Goal: Complete application form: Complete application form

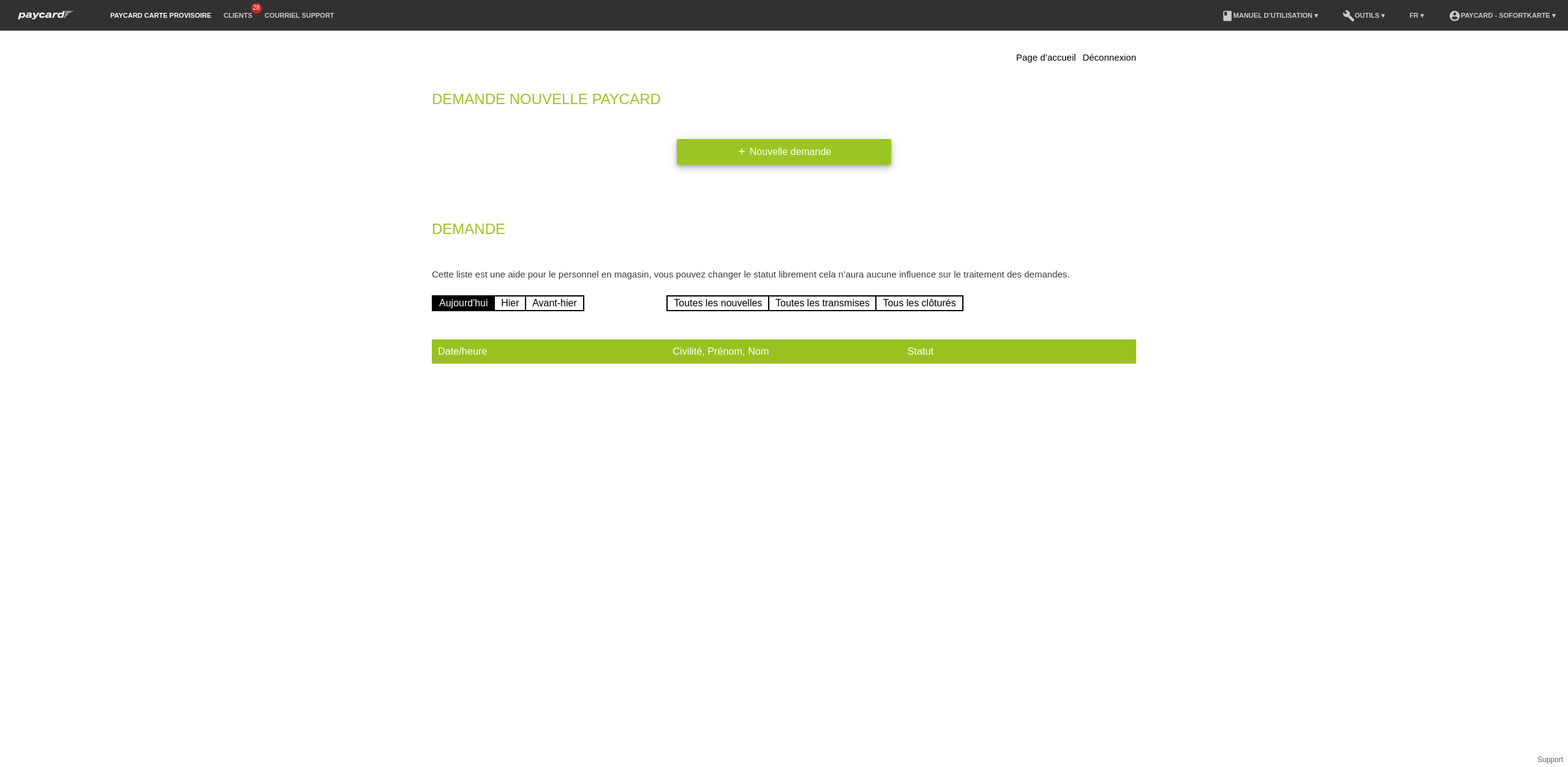
click at [791, 153] on link "add Nouvelle demande" at bounding box center [784, 152] width 215 height 26
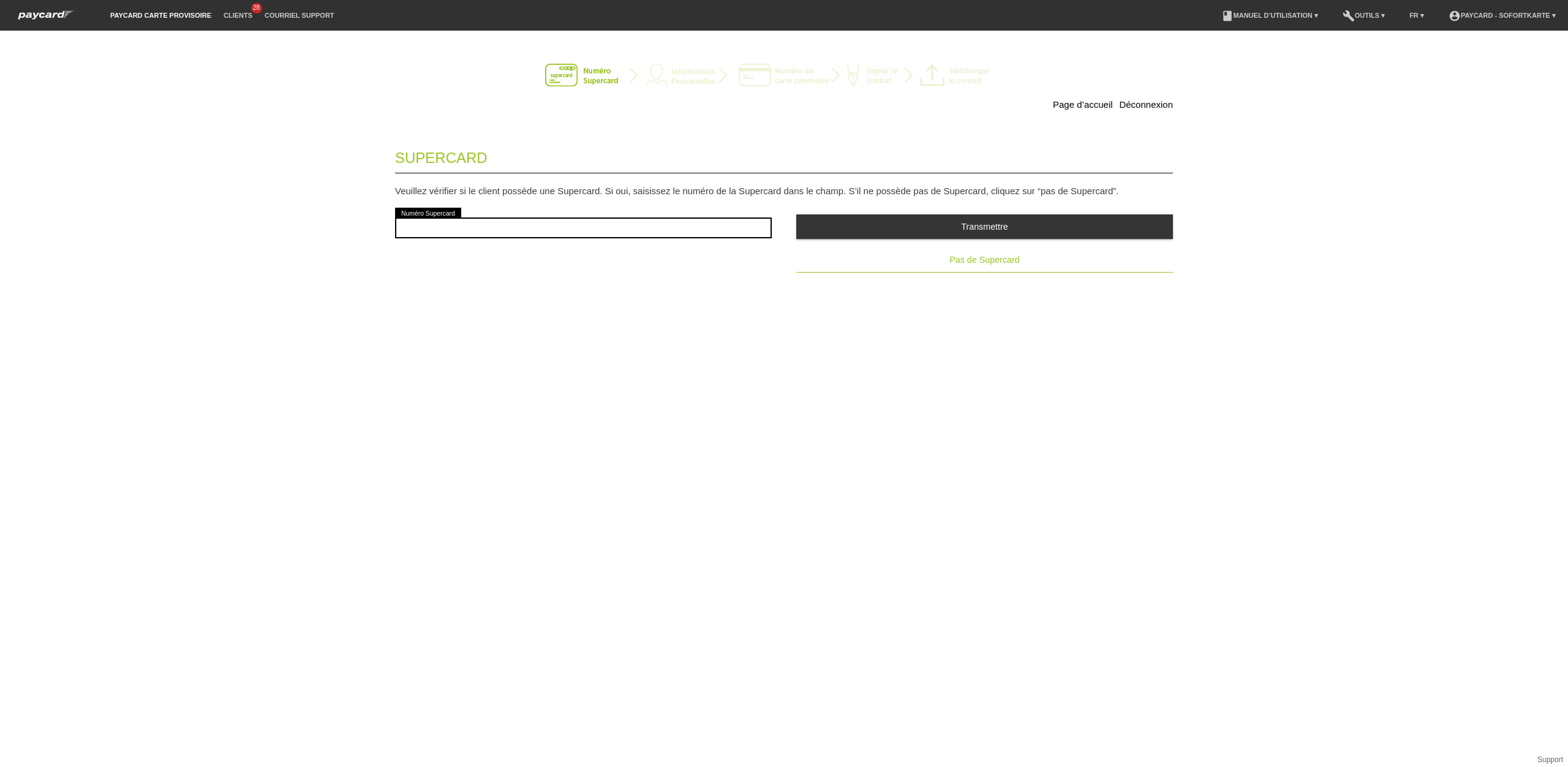
click at [1019, 259] on button "Pas de Supercard" at bounding box center [984, 260] width 376 height 25
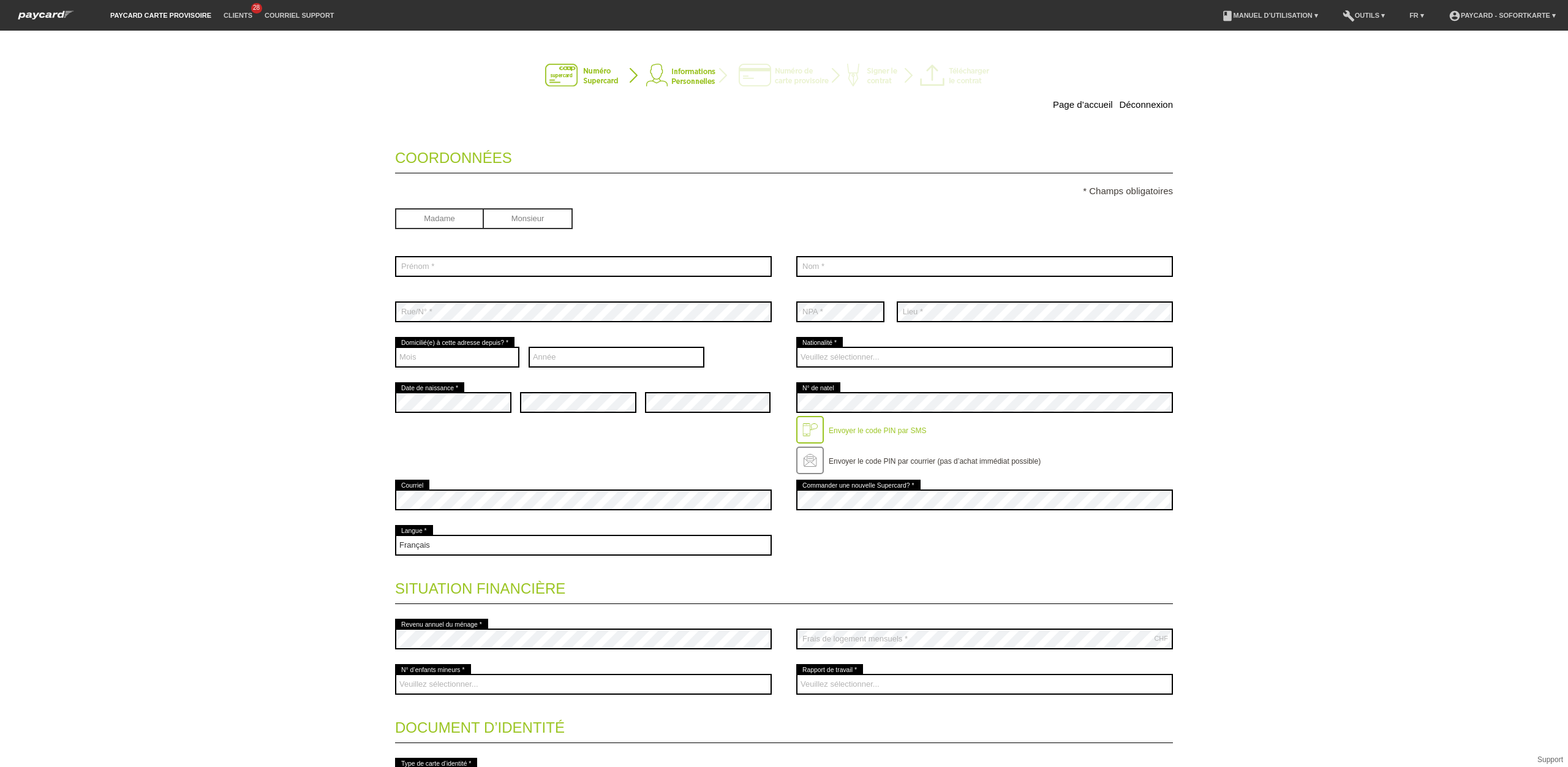
click at [435, 218] on input "radio" at bounding box center [439, 217] width 89 height 19
radio input "true"
click at [440, 270] on input "text" at bounding box center [583, 267] width 376 height 21
type input "Gülsen"
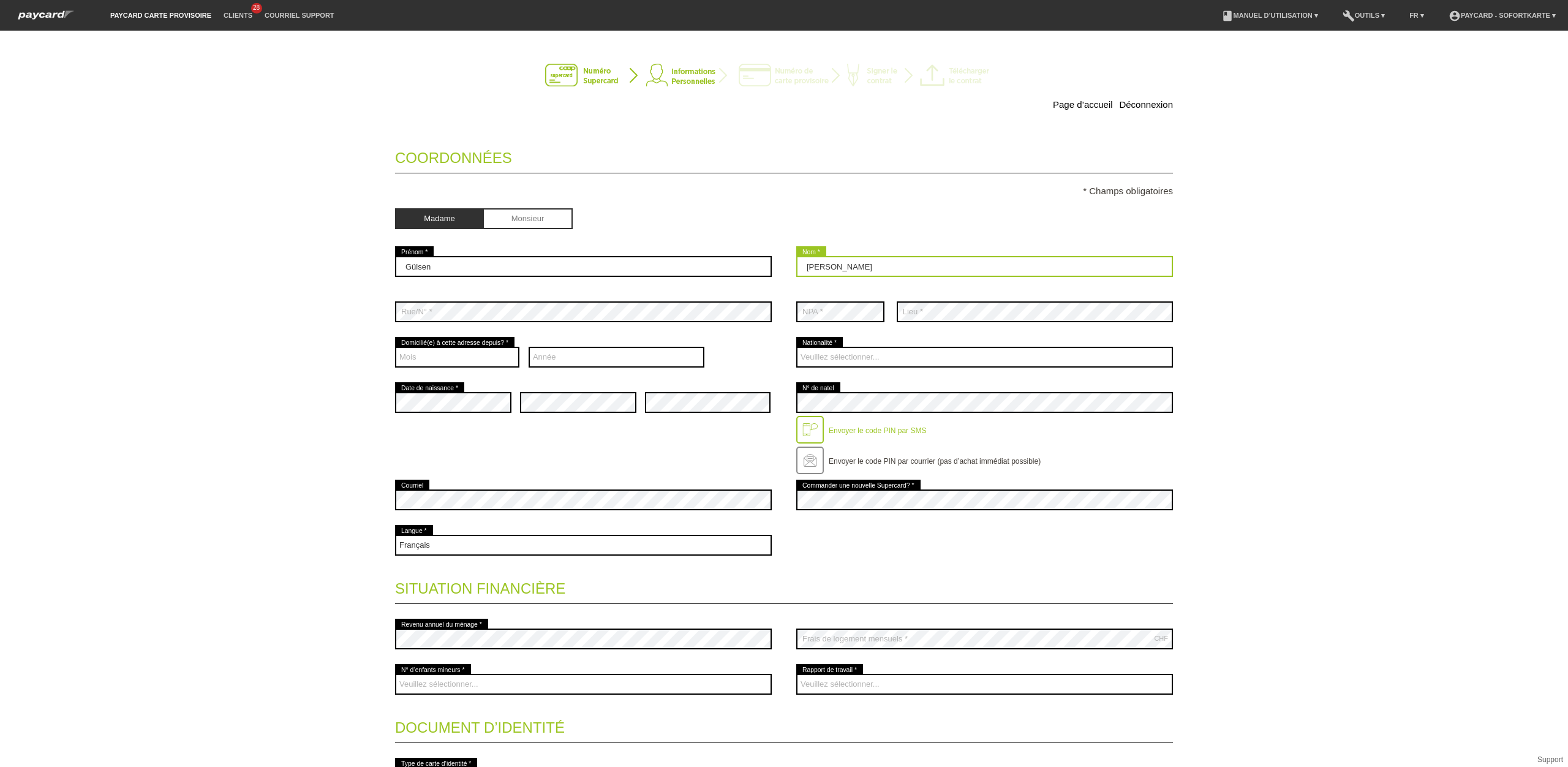
type input "Yavuz"
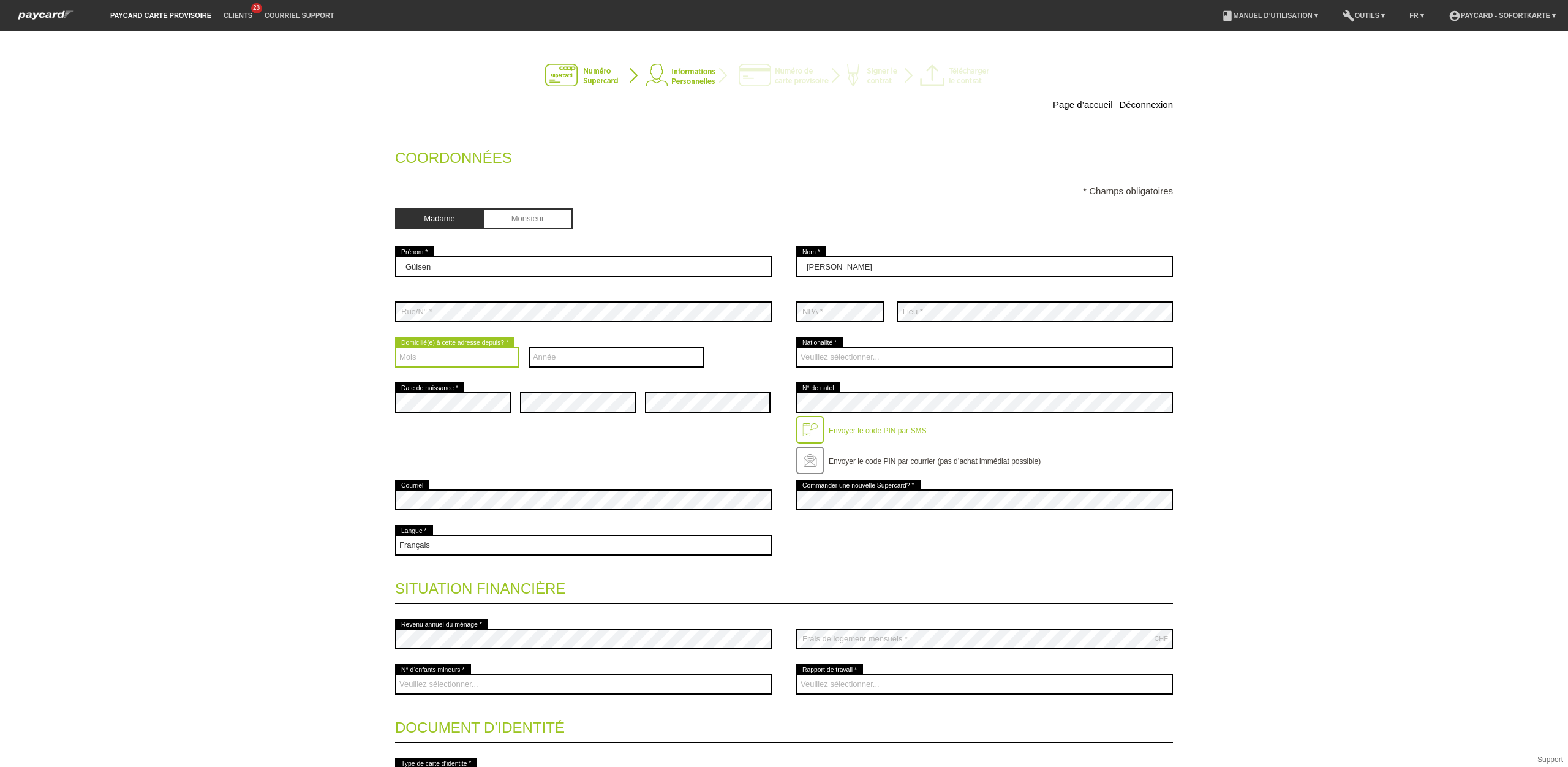
click at [426, 359] on select "Mois 01 02 03 04 05 06 07 08 09 10 11 12" at bounding box center [457, 357] width 124 height 21
click at [596, 365] on select "Année 2025 2024 2023 2022 2021 2020 2019 2018 2017 2016" at bounding box center [616, 357] width 177 height 21
select select "2017"
click at [528, 349] on select "Année 2025 2024 2023 2022 2021 2020 2019 2018 2017 2016" at bounding box center [616, 357] width 177 height 21
click at [446, 356] on select "Mois 01 02 03 04 05 06 07 08 09 10 11 12" at bounding box center [457, 357] width 124 height 21
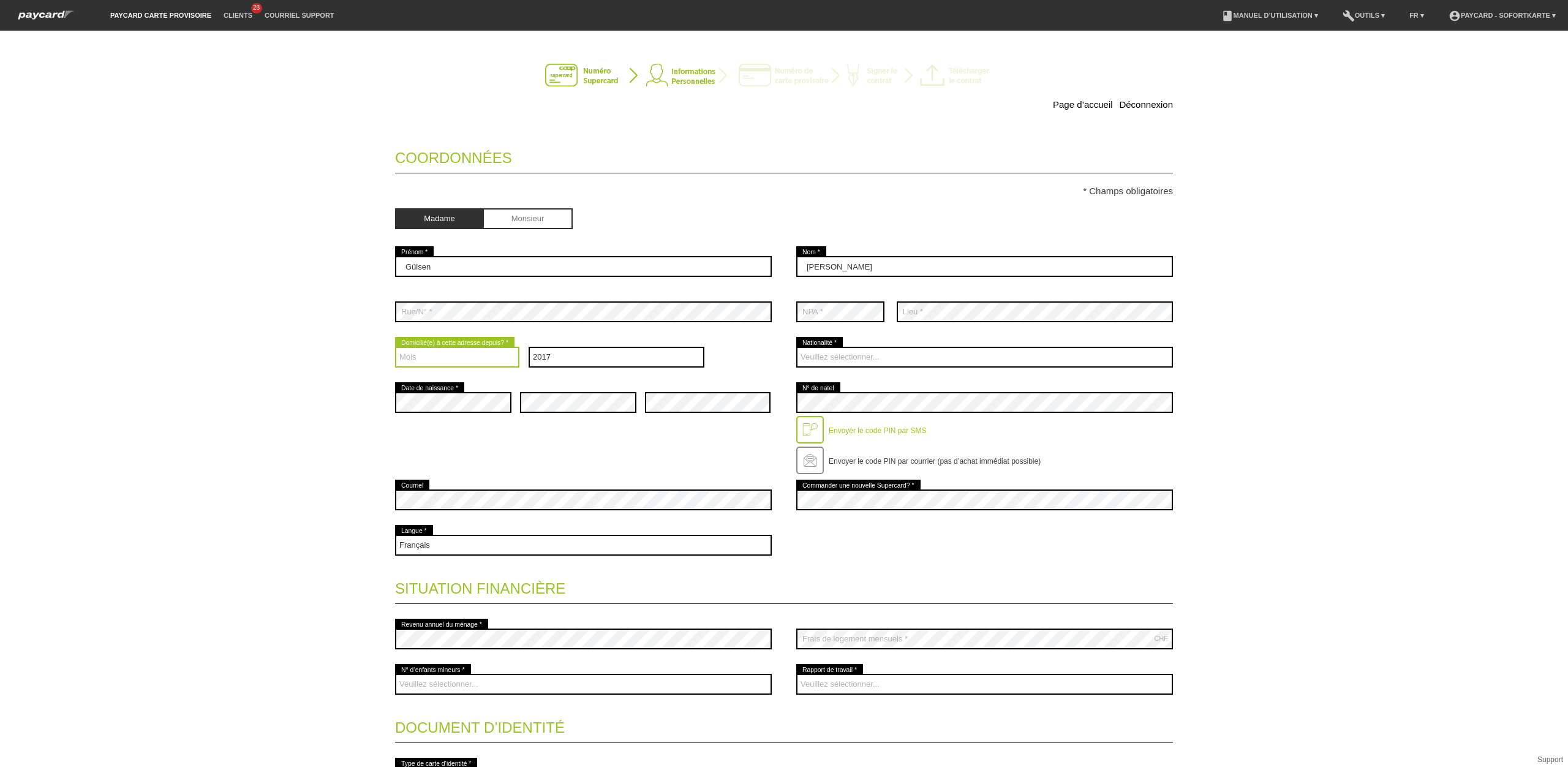
select select "02"
click at [395, 349] on select "Mois 01 02 03 04 05 06 07 08 09 10 11 12" at bounding box center [457, 357] width 124 height 21
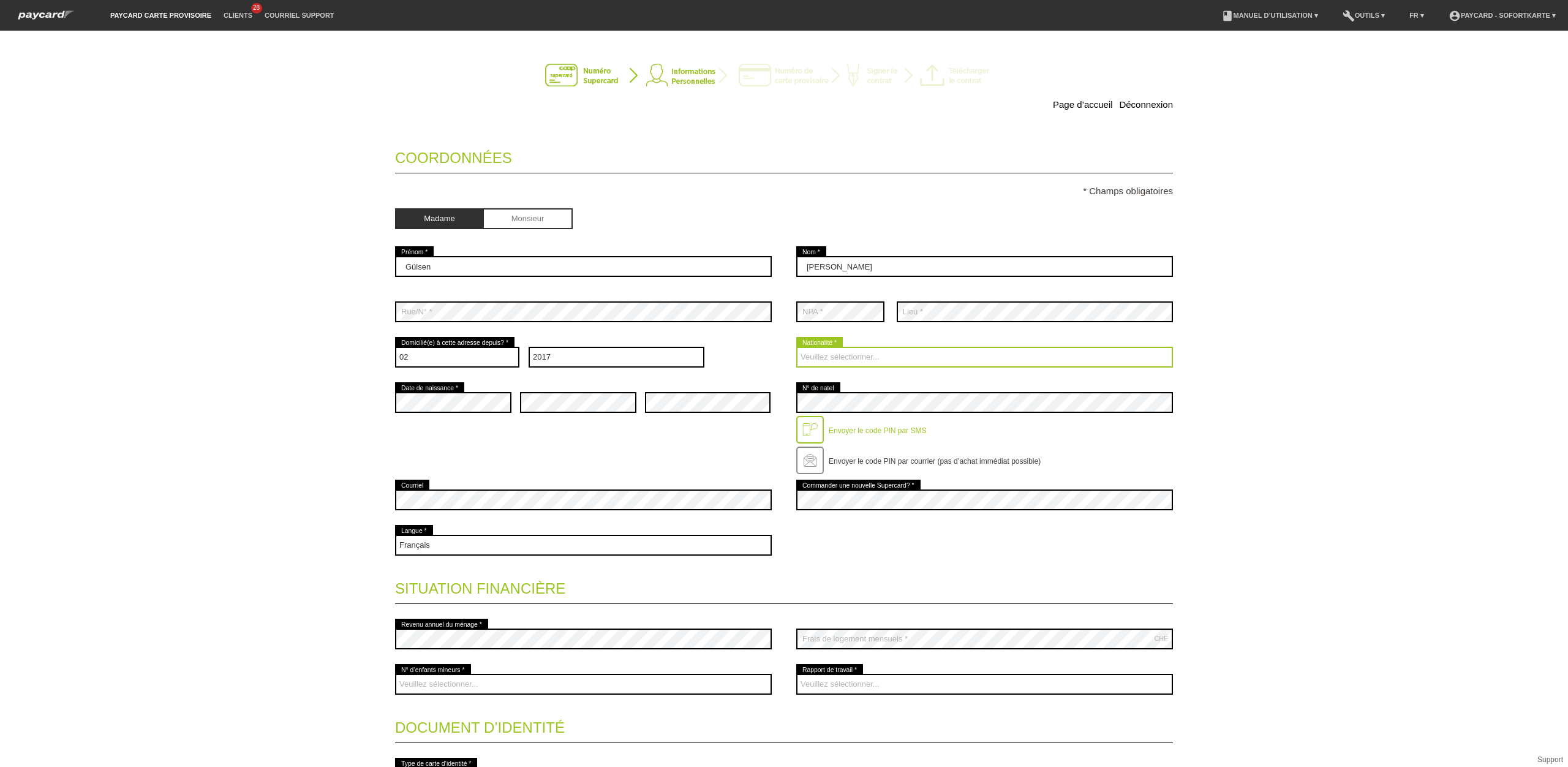
click at [892, 359] on select "Veuillez sélectionner... Suisse Allemagne Autriche Liechtenstein ------------ A…" at bounding box center [984, 357] width 376 height 21
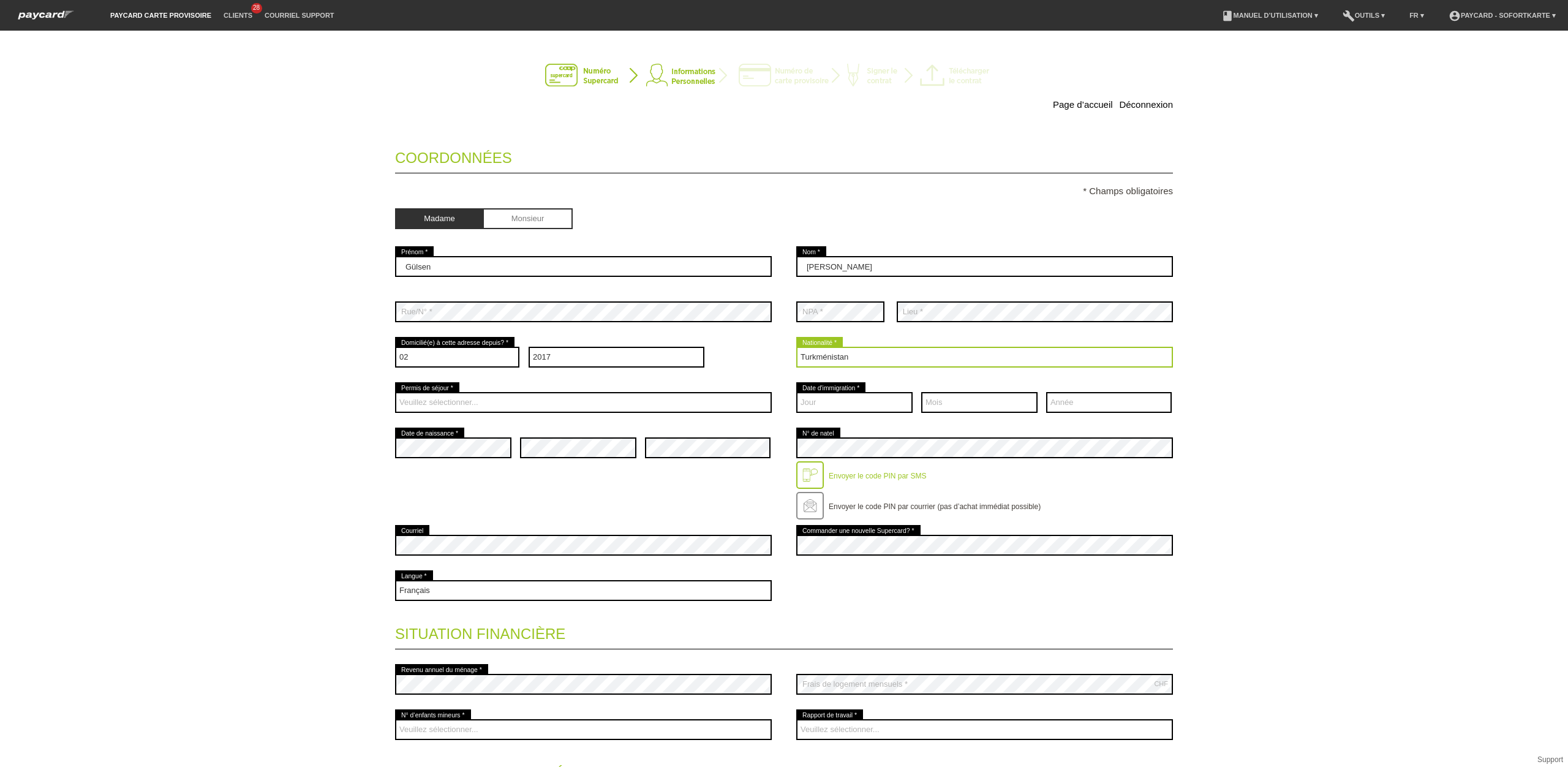
click at [892, 359] on select "Veuillez sélectionner... Suisse Allemagne Autriche Liechtenstein ------------ A…" at bounding box center [984, 357] width 376 height 21
select select "TR"
click at [796, 349] on select "Veuillez sélectionner... Suisse Allemagne Autriche Liechtenstein ------------ A…" at bounding box center [984, 357] width 376 height 21
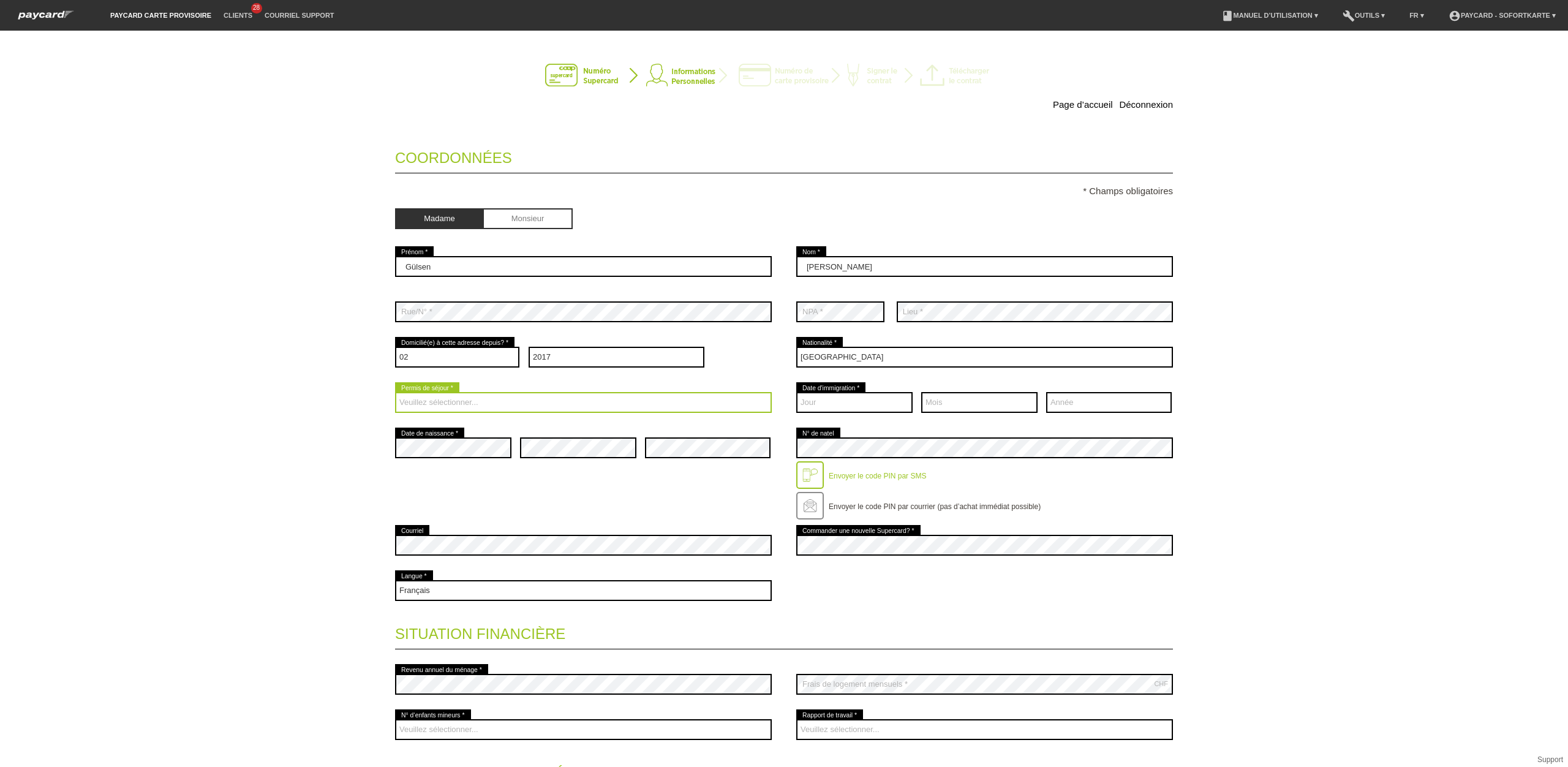
click at [487, 402] on select "Veuillez sélectionner... C B B - Statut de réfugié Autre" at bounding box center [583, 403] width 376 height 21
select select "C"
click at [395, 394] on select "Veuillez sélectionner... C B B - Statut de réfugié Autre" at bounding box center [583, 403] width 376 height 21
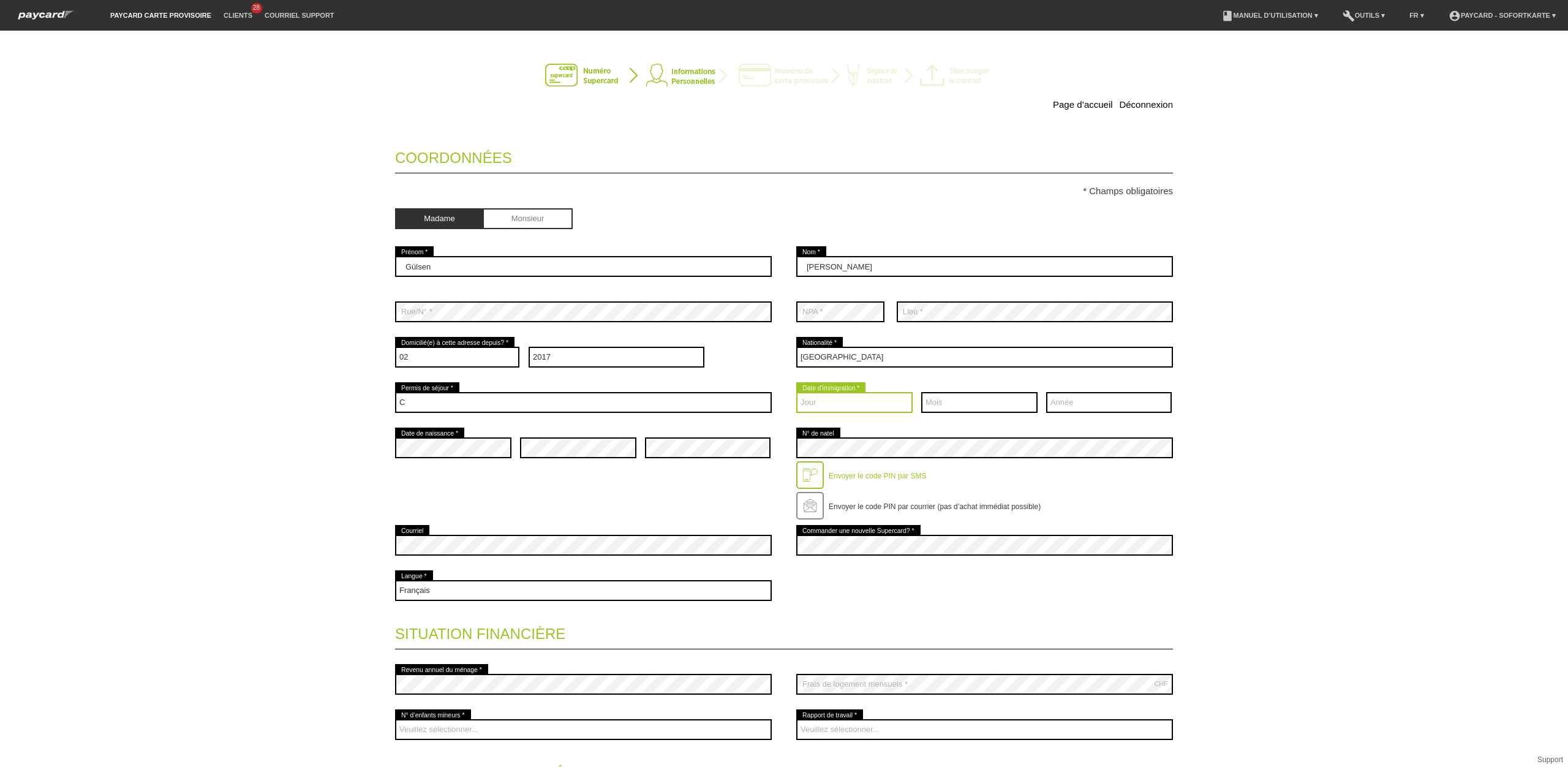
click at [826, 403] on select "Jour 01 02 03 04 05 06 07 08 09 10 11 12 13 14 15 16 17" at bounding box center [854, 403] width 116 height 21
select select "26"
click at [950, 399] on select "Mois 01 02 03 04 05 06 07 08 09 10 11 12" at bounding box center [979, 403] width 116 height 21
select select "09"
click at [921, 394] on select "Mois 01 02 03 04 05 06 07 08 09 10 11 12" at bounding box center [979, 403] width 116 height 21
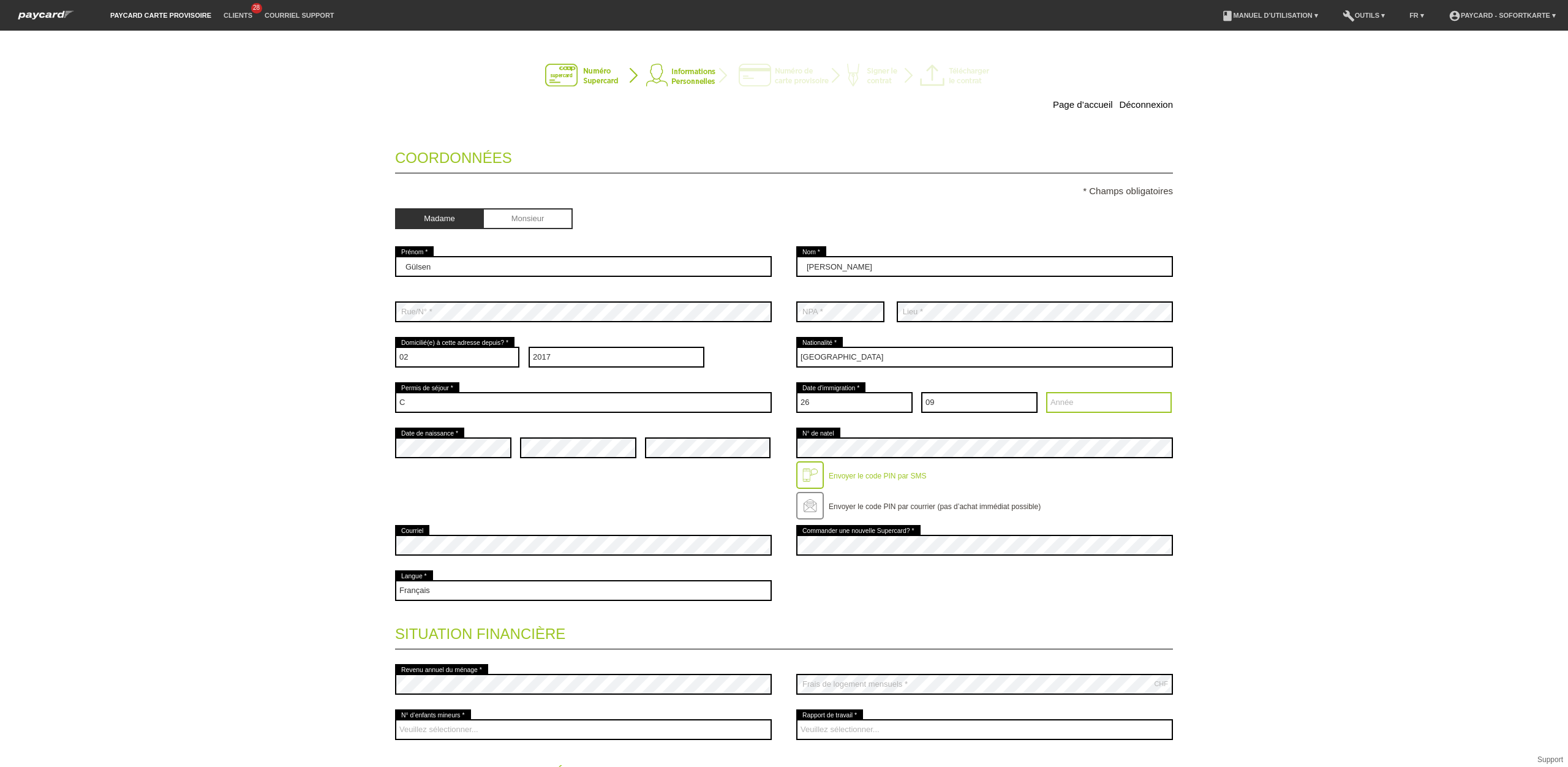
click at [1071, 403] on select "Année 2025 2024 2023 2022 2021 2020 2019 2018 2017 2016" at bounding box center [1109, 403] width 125 height 21
select select "1986"
click at [1046, 394] on select "Année 2025 2024 2023 2022 2021 2020 2019 2018 2017 2016" at bounding box center [1109, 403] width 125 height 21
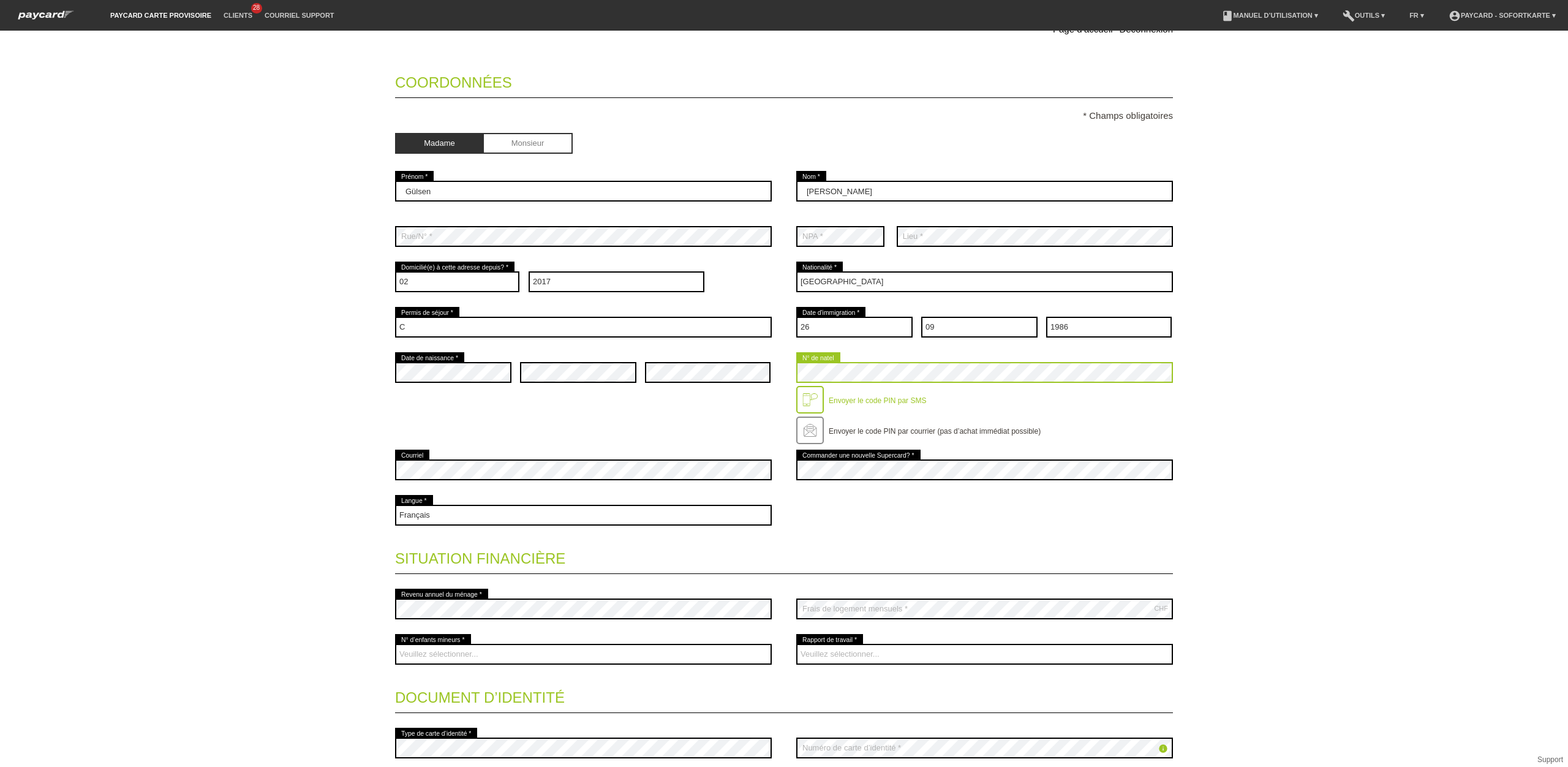
scroll to position [78, 0]
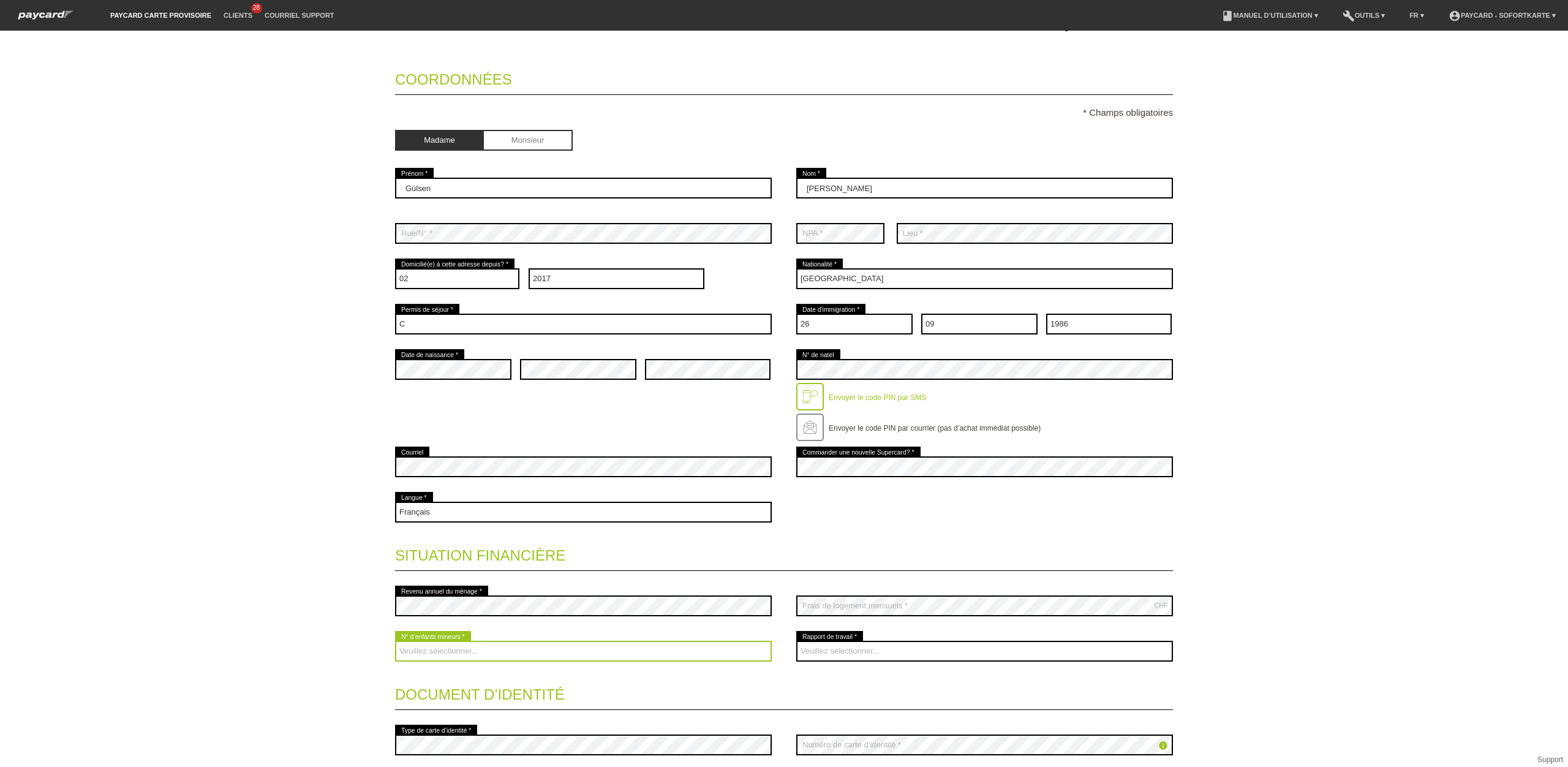
click at [527, 662] on select "Veuillez sélectionner... 0 1 2 3 4 5 6 7 8 9" at bounding box center [583, 651] width 376 height 21
select select "1"
click at [395, 643] on select "Veuillez sélectionner... 0 1 2 3 4 5 6 7 8 9" at bounding box center [583, 651] width 376 height 21
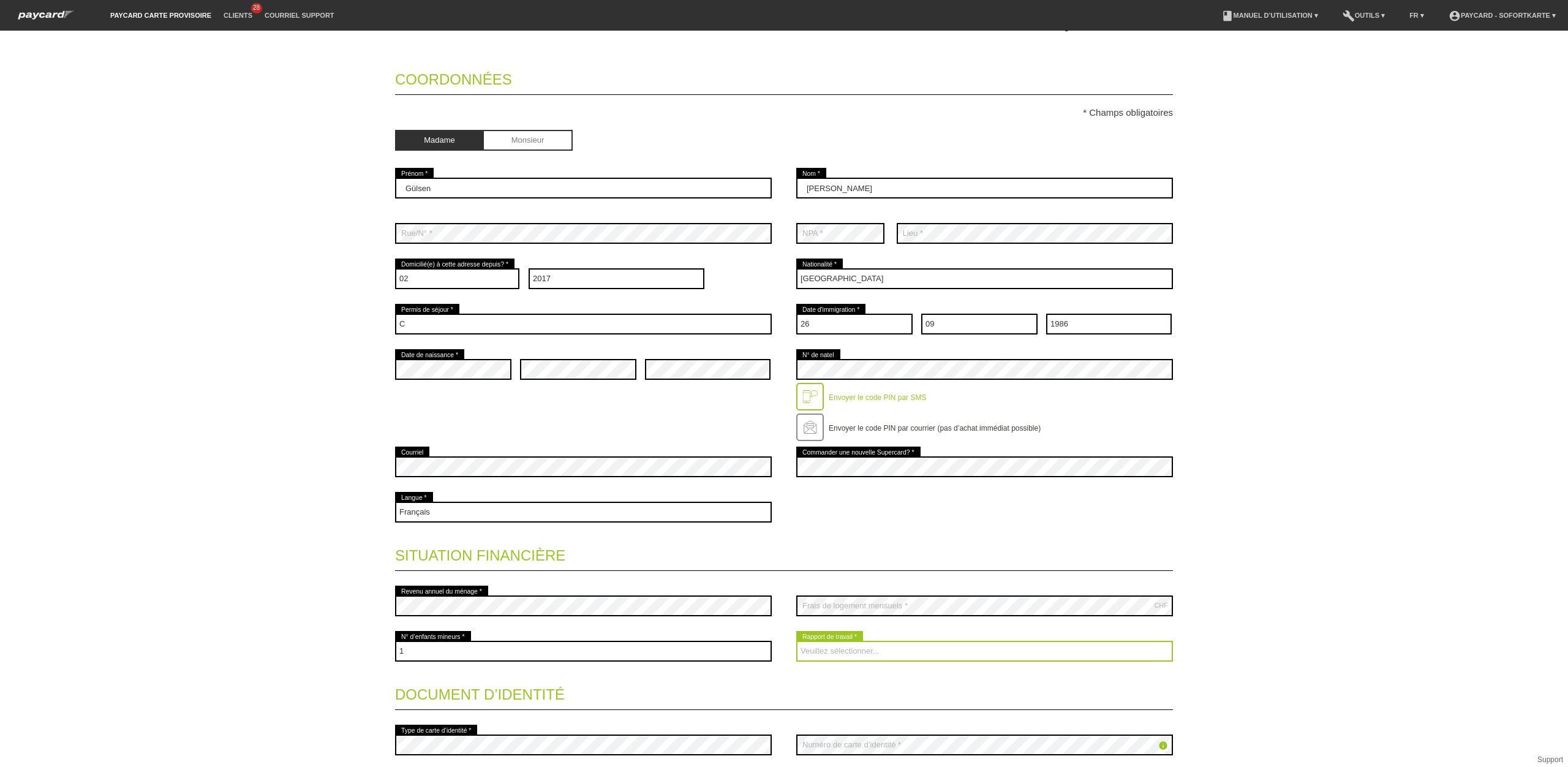
click at [900, 645] on select "Veuillez sélectionner... A durée indéterminée A durée déterminée Apprenti/étudi…" at bounding box center [984, 651] width 376 height 21
select select "HOUSEWIFE"
click at [796, 643] on select "Veuillez sélectionner... A durée indéterminée A durée déterminée Apprenti/étudi…" at bounding box center [984, 651] width 376 height 21
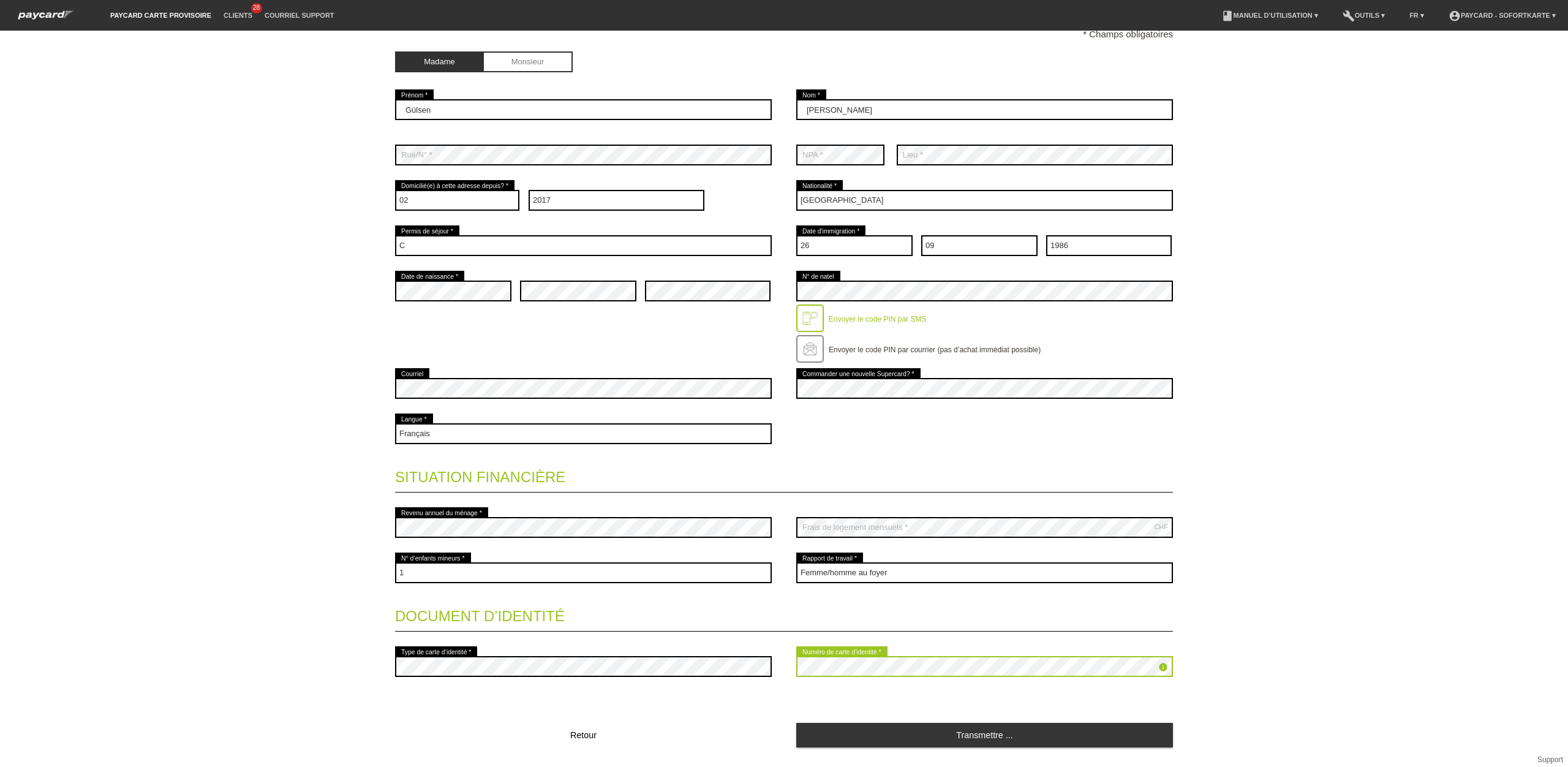
scroll to position [190, 0]
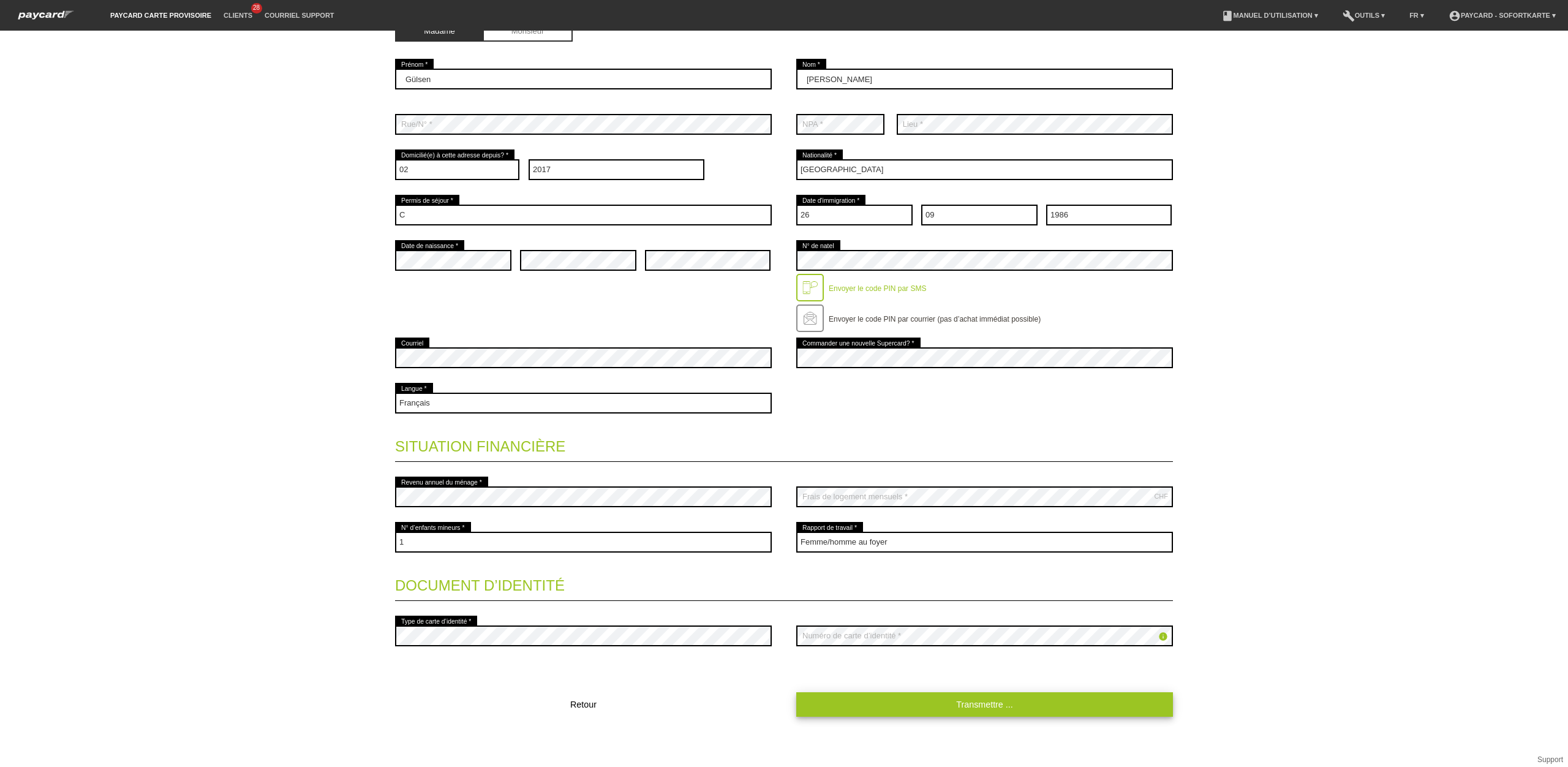
click at [933, 695] on link "Transmettre ..." at bounding box center [984, 704] width 376 height 24
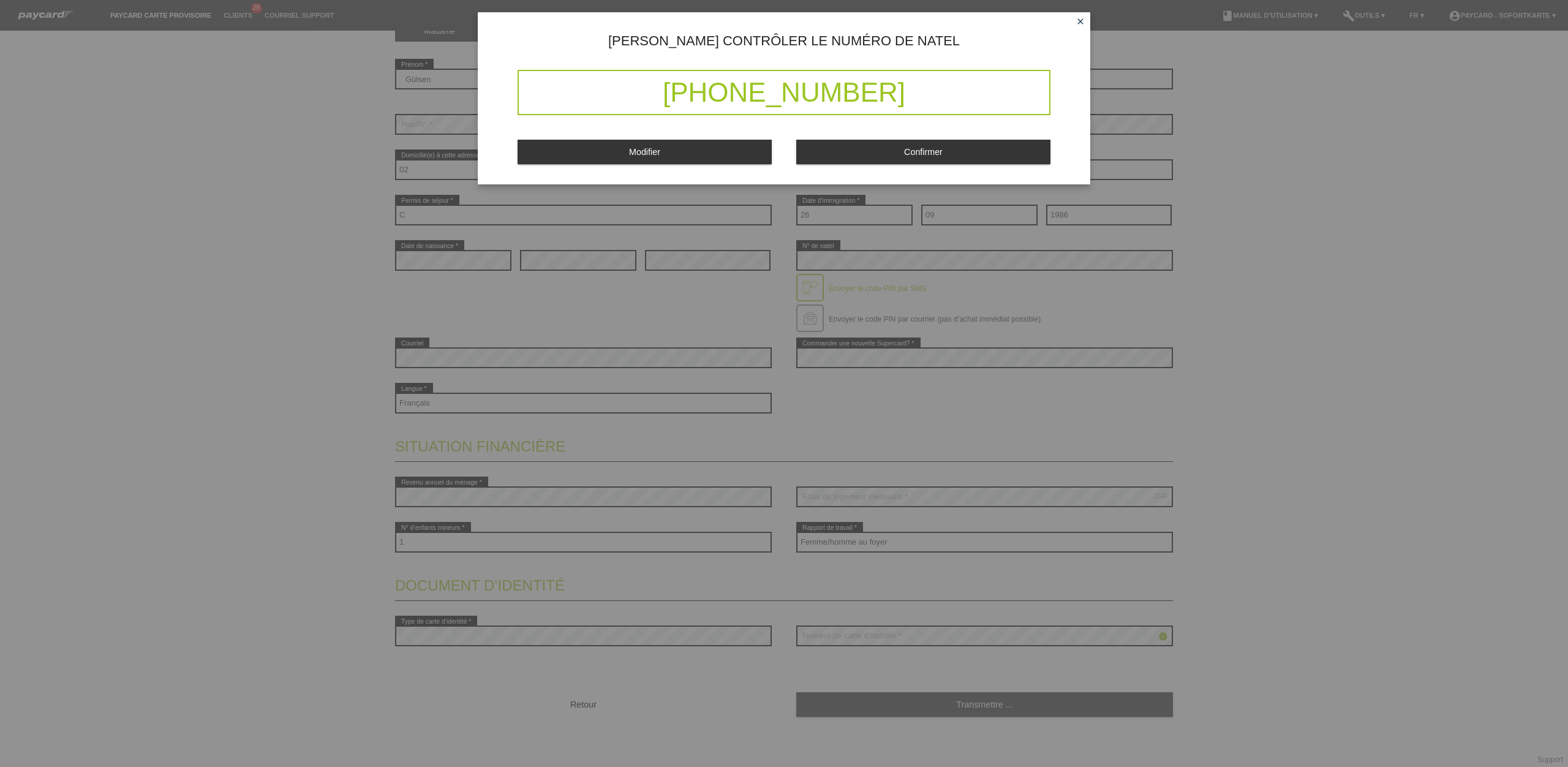
click at [859, 163] on button "Confirmer" at bounding box center [923, 151] width 254 height 24
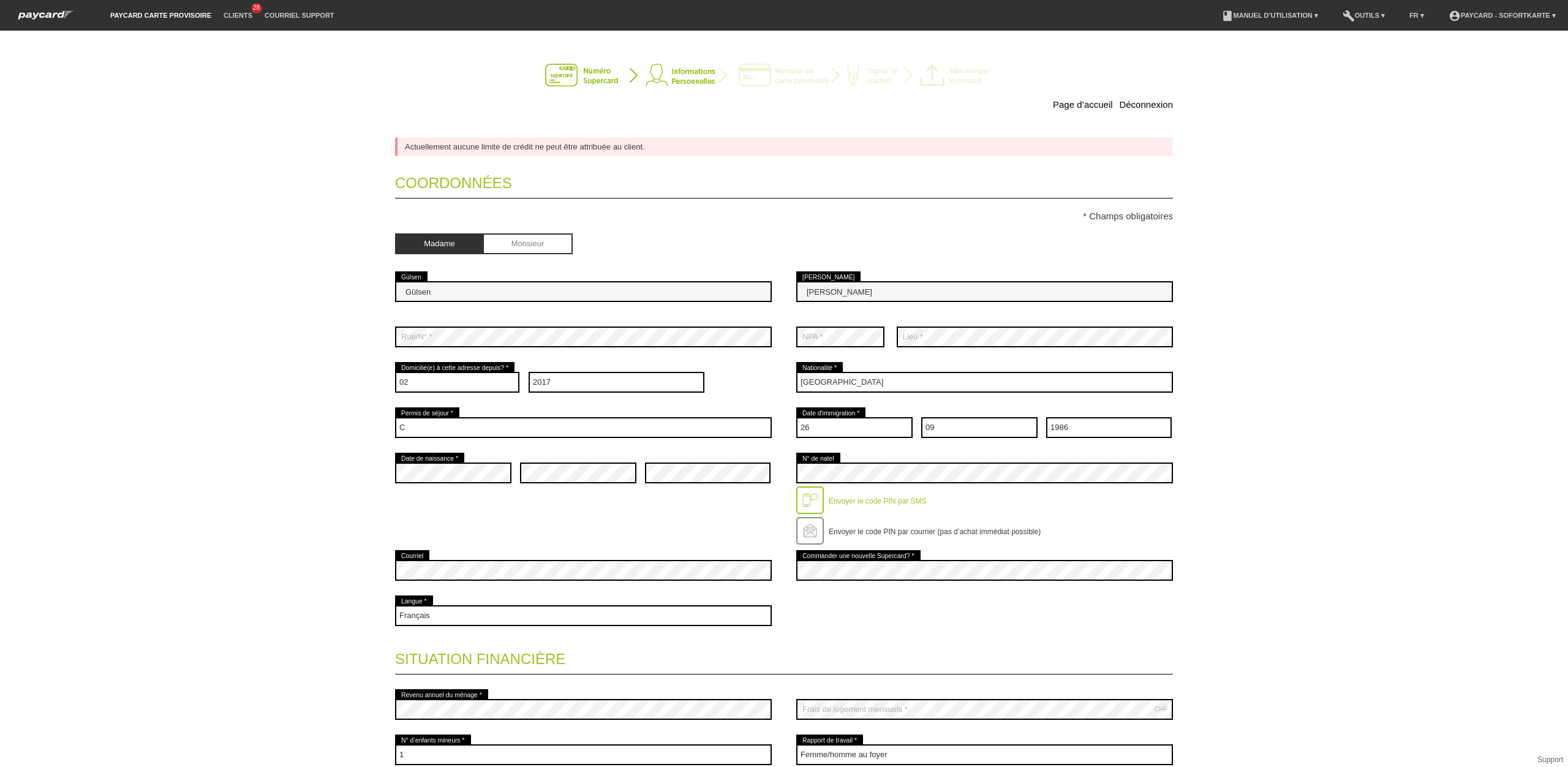
scroll to position [0, 0]
click at [37, 16] on img at bounding box center [45, 15] width 67 height 13
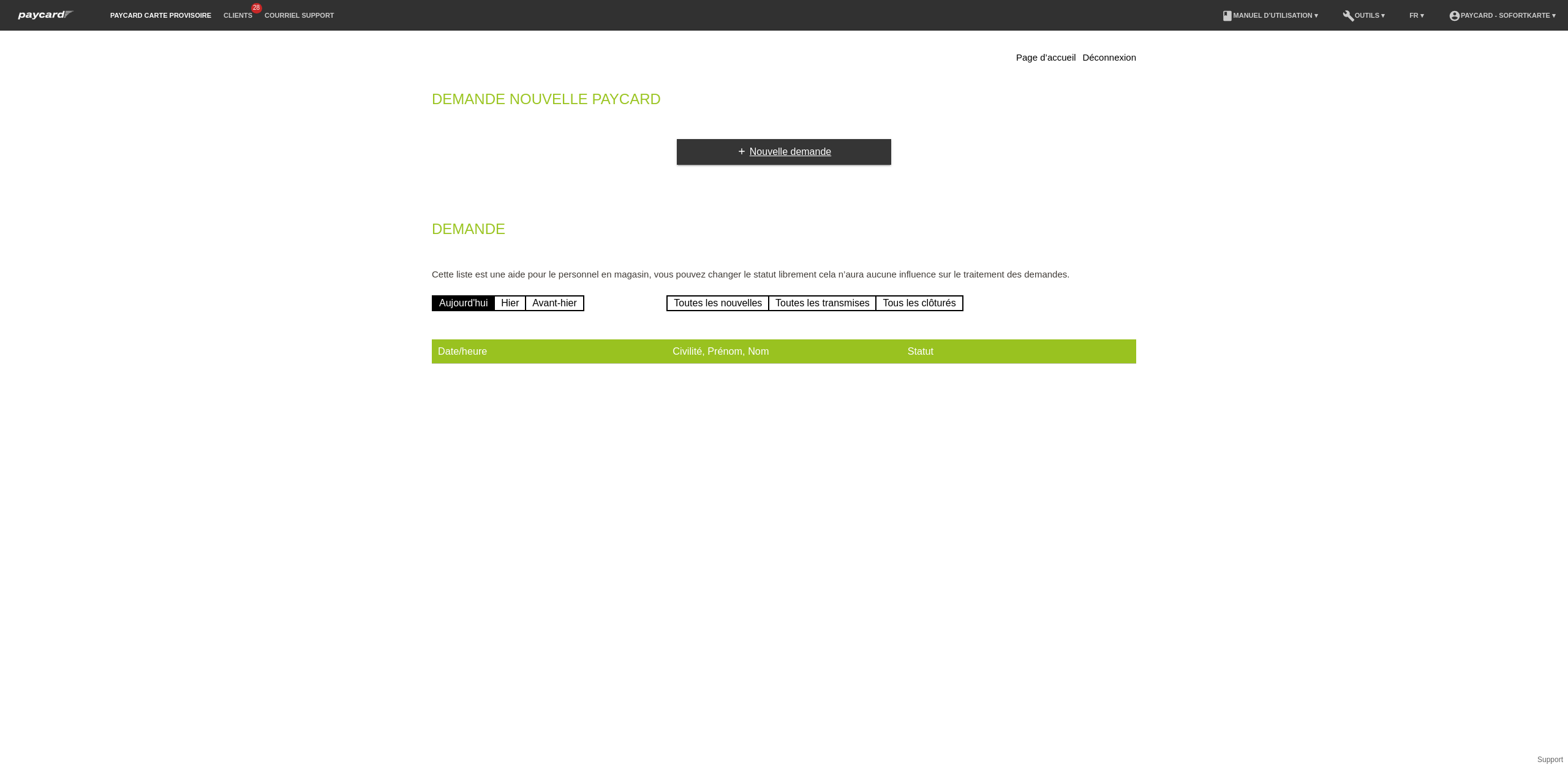
click at [759, 161] on link "add Nouvelle demande" at bounding box center [784, 152] width 215 height 26
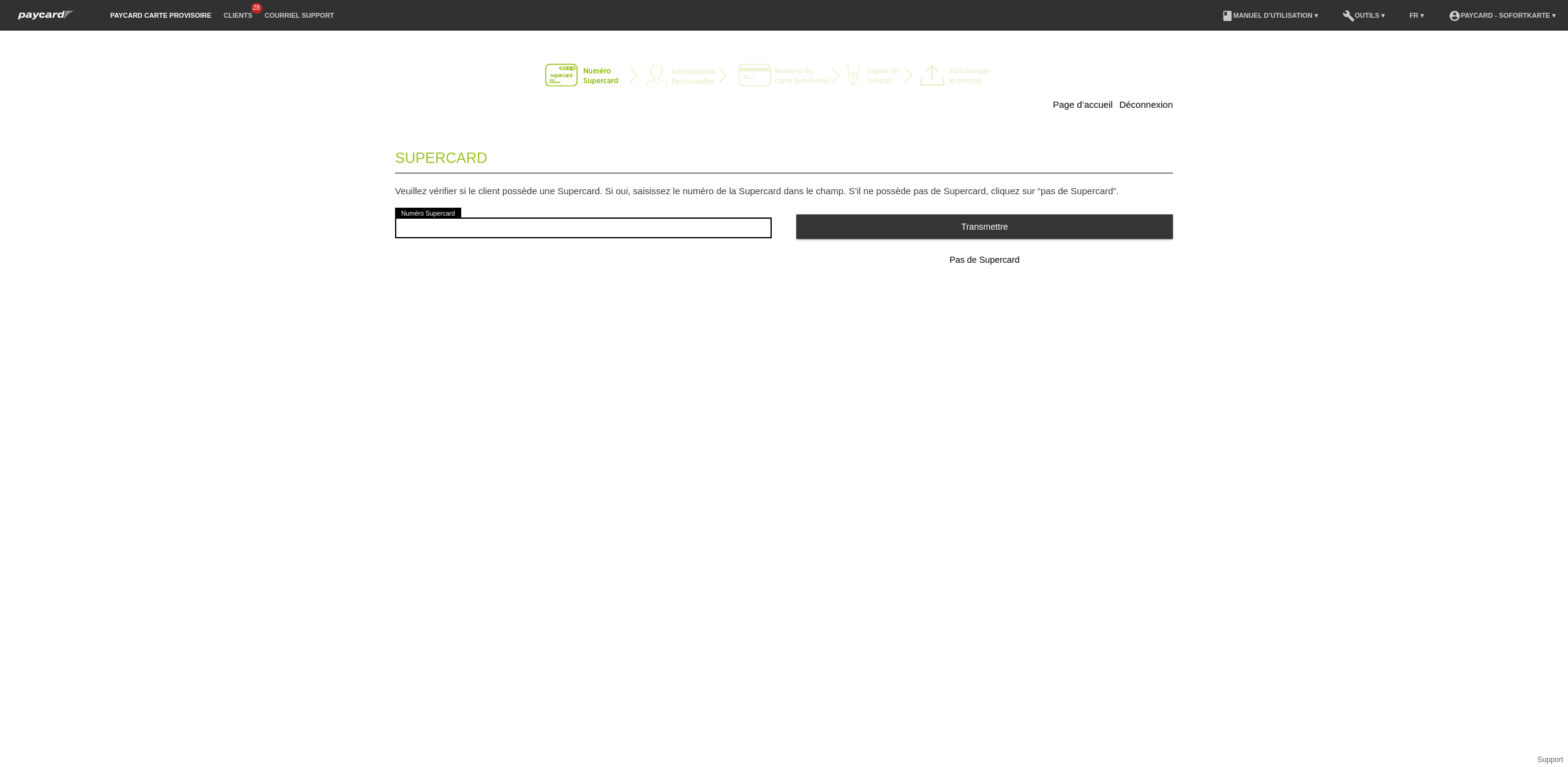
click at [958, 252] on button "Pas de Supercard" at bounding box center [984, 260] width 376 height 25
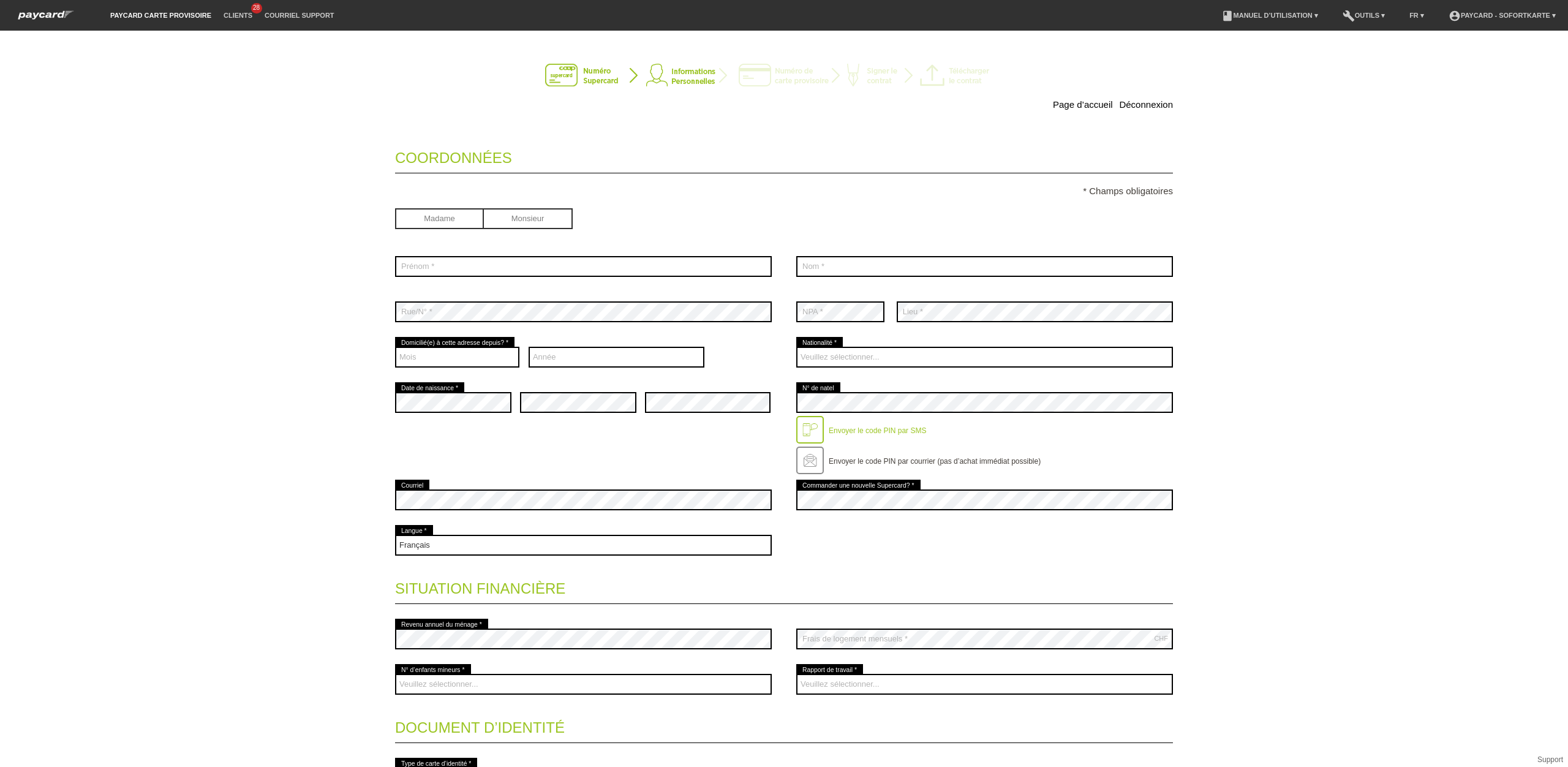
click at [502, 218] on input "radio" at bounding box center [528, 217] width 89 height 19
radio input "true"
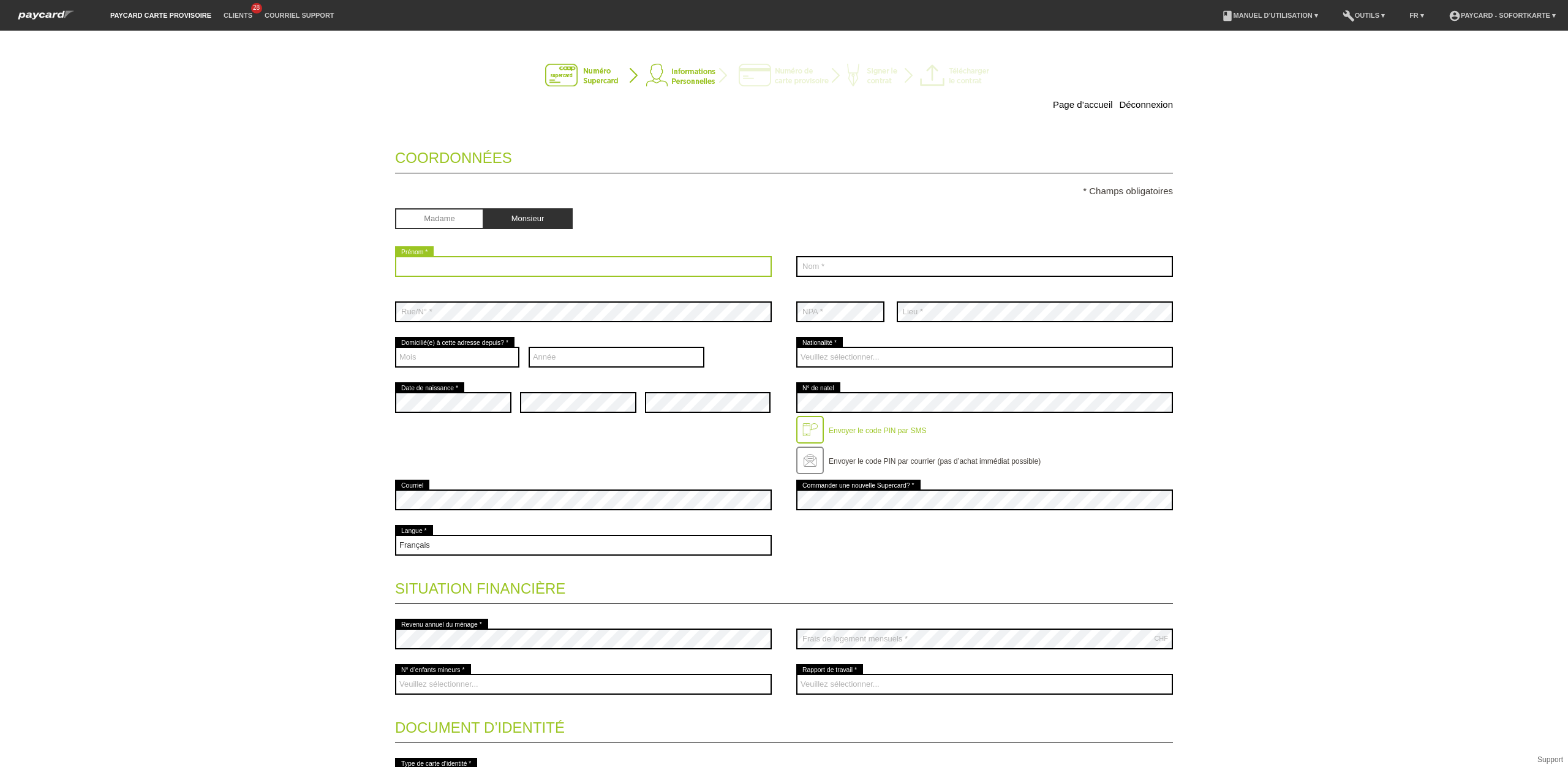
click at [446, 264] on input "text" at bounding box center [583, 267] width 376 height 21
type input "Jonathan John"
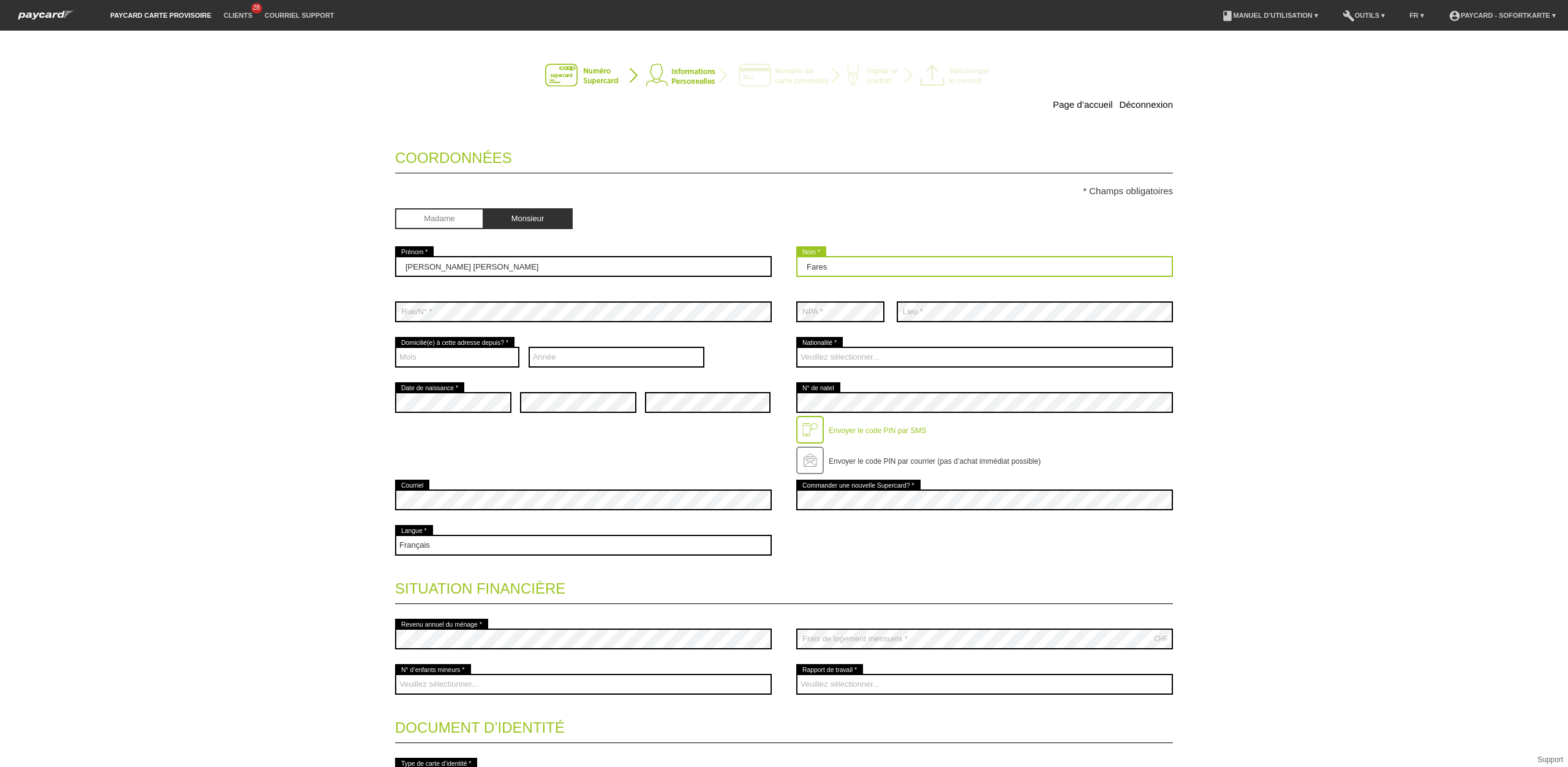
type input "Fares"
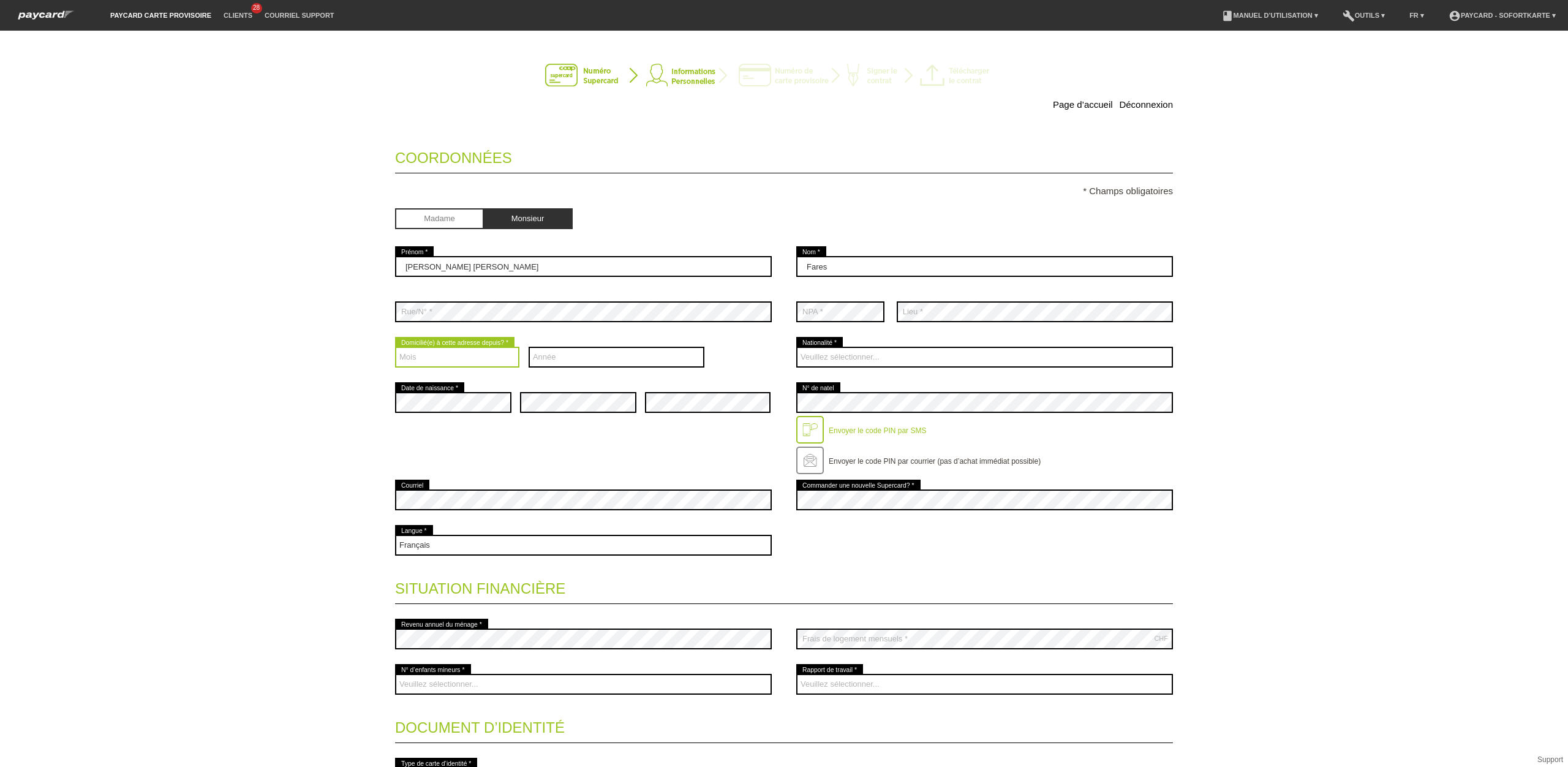
click at [441, 353] on select "Mois 01 02 03 04 05 06 07 08 09 10 11 12" at bounding box center [457, 357] width 124 height 21
click at [559, 355] on select "Année 2025 2024 2023 2022 2021 2020 2019 2018 2017 2016" at bounding box center [616, 357] width 177 height 21
select select "2017"
click at [528, 349] on select "Année 2025 2024 2023 2022 2021 2020 2019 2018 2017 2016" at bounding box center [616, 357] width 177 height 21
click at [455, 354] on select "Mois 01 02 03 04 05 06 07 08 09 10 11 12" at bounding box center [457, 357] width 124 height 21
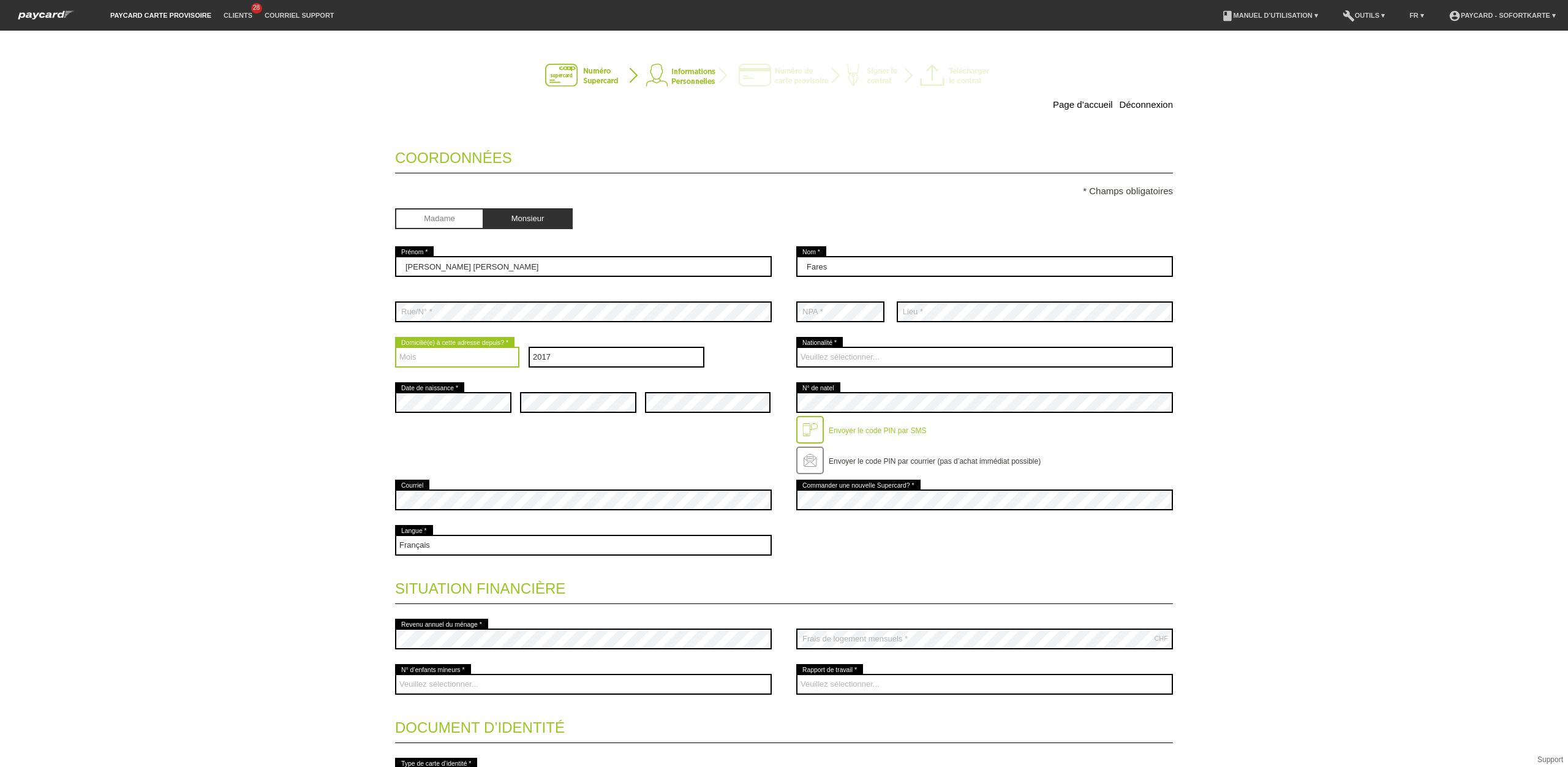
select select "02"
click at [395, 349] on select "Mois 01 02 03 04 05 06 07 08 09 10 11 12" at bounding box center [457, 357] width 124 height 21
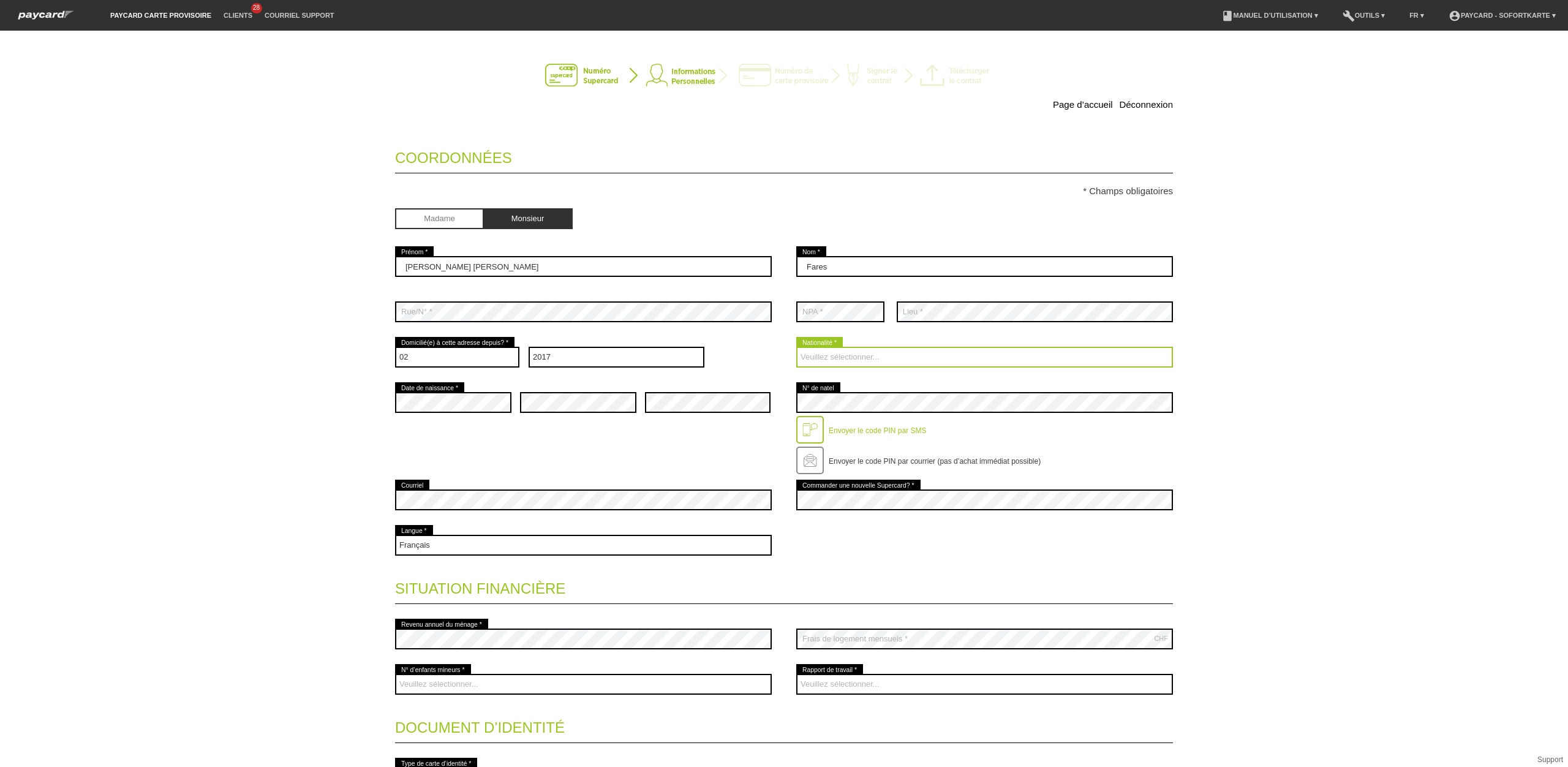
click at [851, 357] on select "Veuillez sélectionner... Suisse Allemagne Autriche Liechtenstein ------------ A…" at bounding box center [984, 357] width 376 height 21
select select "LB"
click at [796, 349] on select "Veuillez sélectionner... Suisse Allemagne Autriche Liechtenstein ------------ A…" at bounding box center [984, 357] width 376 height 21
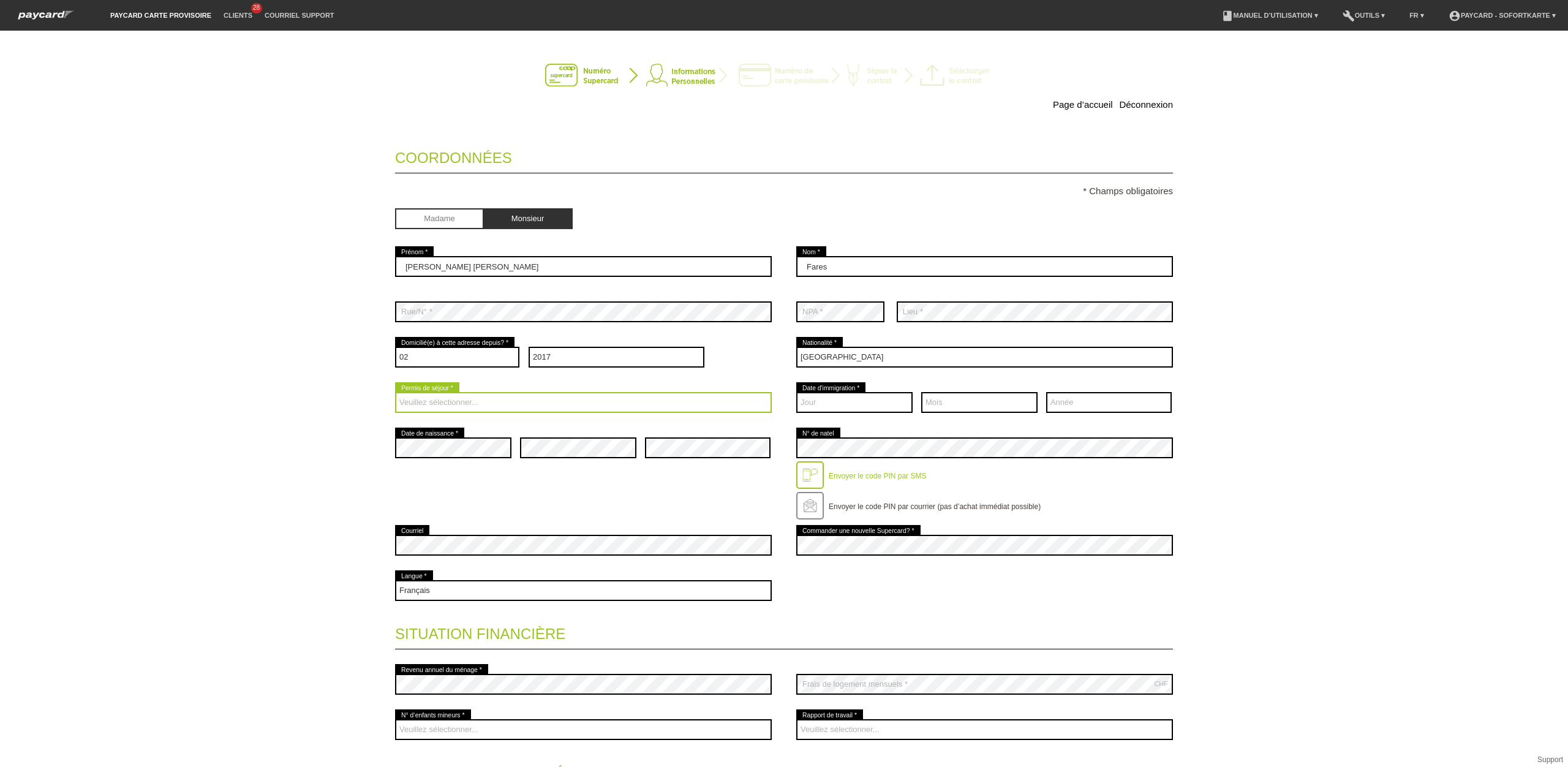
click at [439, 399] on select "Veuillez sélectionner... C B B - Statut de réfugié Autre" at bounding box center [583, 403] width 376 height 21
select select "C"
click at [395, 394] on select "Veuillez sélectionner... C B B - Statut de réfugié Autre" at bounding box center [583, 403] width 376 height 21
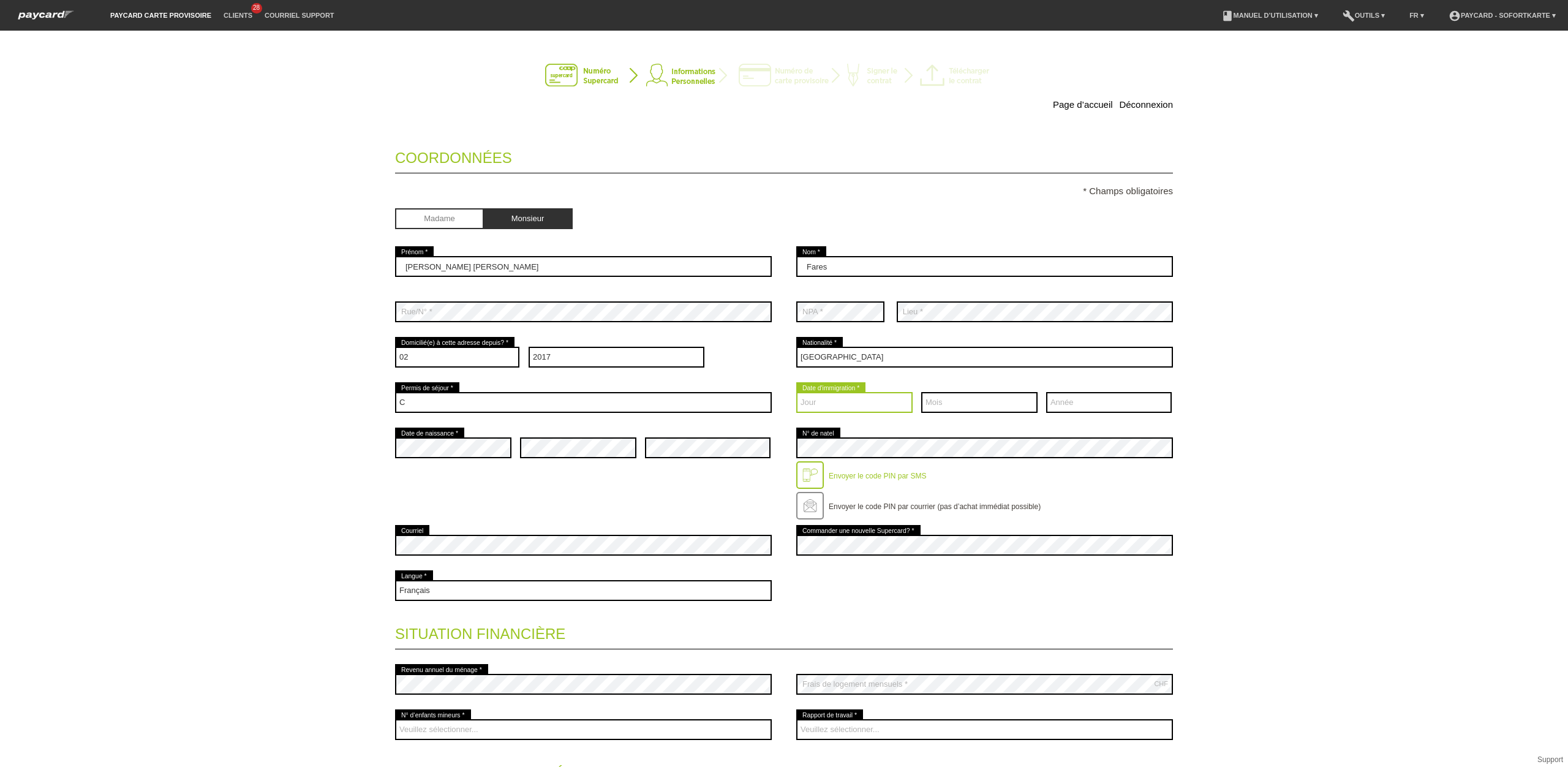
click at [828, 400] on select "Jour 01 02 03 04 05 06 07 08 09 10 11 12 13 14 15 16 17" at bounding box center [854, 403] width 116 height 21
select select "07"
click at [796, 394] on select "Jour 01 02 03 04 05 06 07 08 09 10 11 12 13 14 15 16 17" at bounding box center [854, 403] width 116 height 21
click at [967, 406] on select "Mois 01 02 03 04 05 06 07 08 09 10 11 12" at bounding box center [979, 403] width 116 height 21
select select "09"
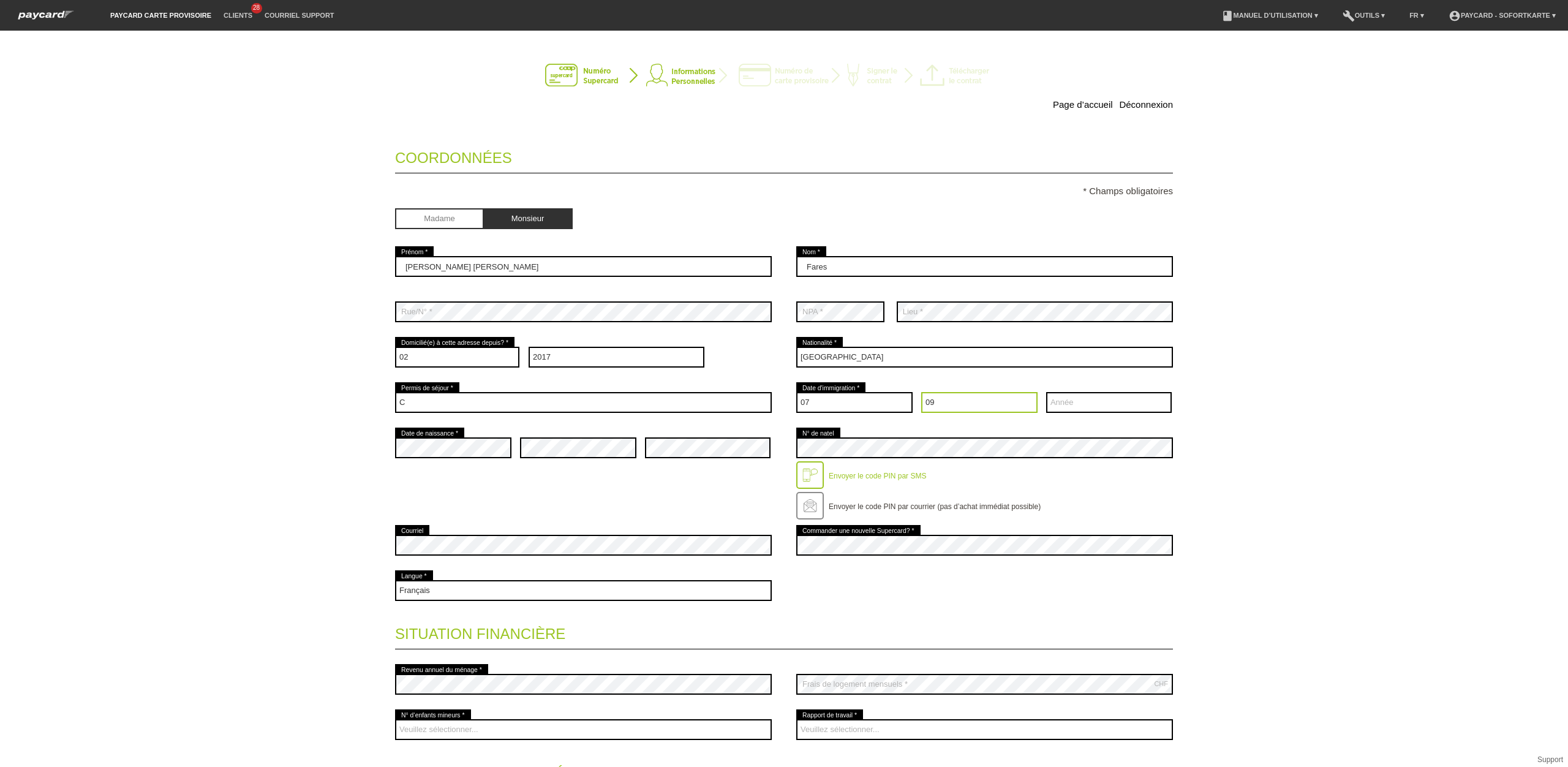
click at [921, 394] on select "Mois 01 02 03 04 05 06 07 08 09 10 11 12" at bounding box center [979, 403] width 116 height 21
click at [1070, 406] on select "Année 2025 2024 2023 2022 2021 2020 2019 2018 2017 2016" at bounding box center [1109, 403] width 125 height 21
select select "2002"
click at [1046, 394] on select "Année 2025 2024 2023 2022 2021 2020 2019 2018 2017 2016" at bounding box center [1109, 403] width 125 height 21
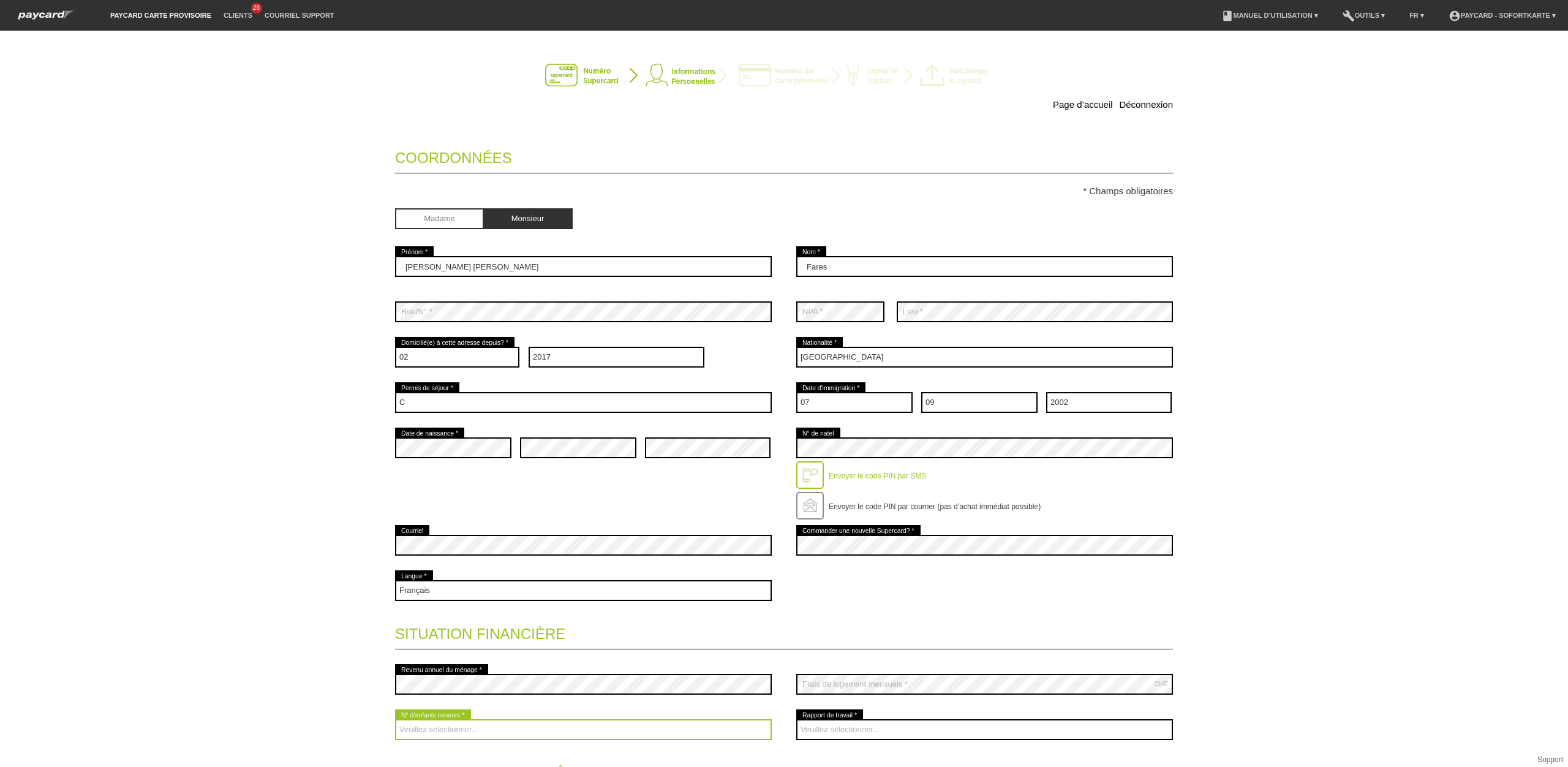
click at [476, 732] on select "Veuillez sélectionner... 0 1 2 3 4 5 6 7 8 9" at bounding box center [583, 730] width 376 height 21
select select "0"
click at [395, 721] on select "Veuillez sélectionner... 0 1 2 3 4 5 6 7 8 9" at bounding box center [583, 730] width 376 height 21
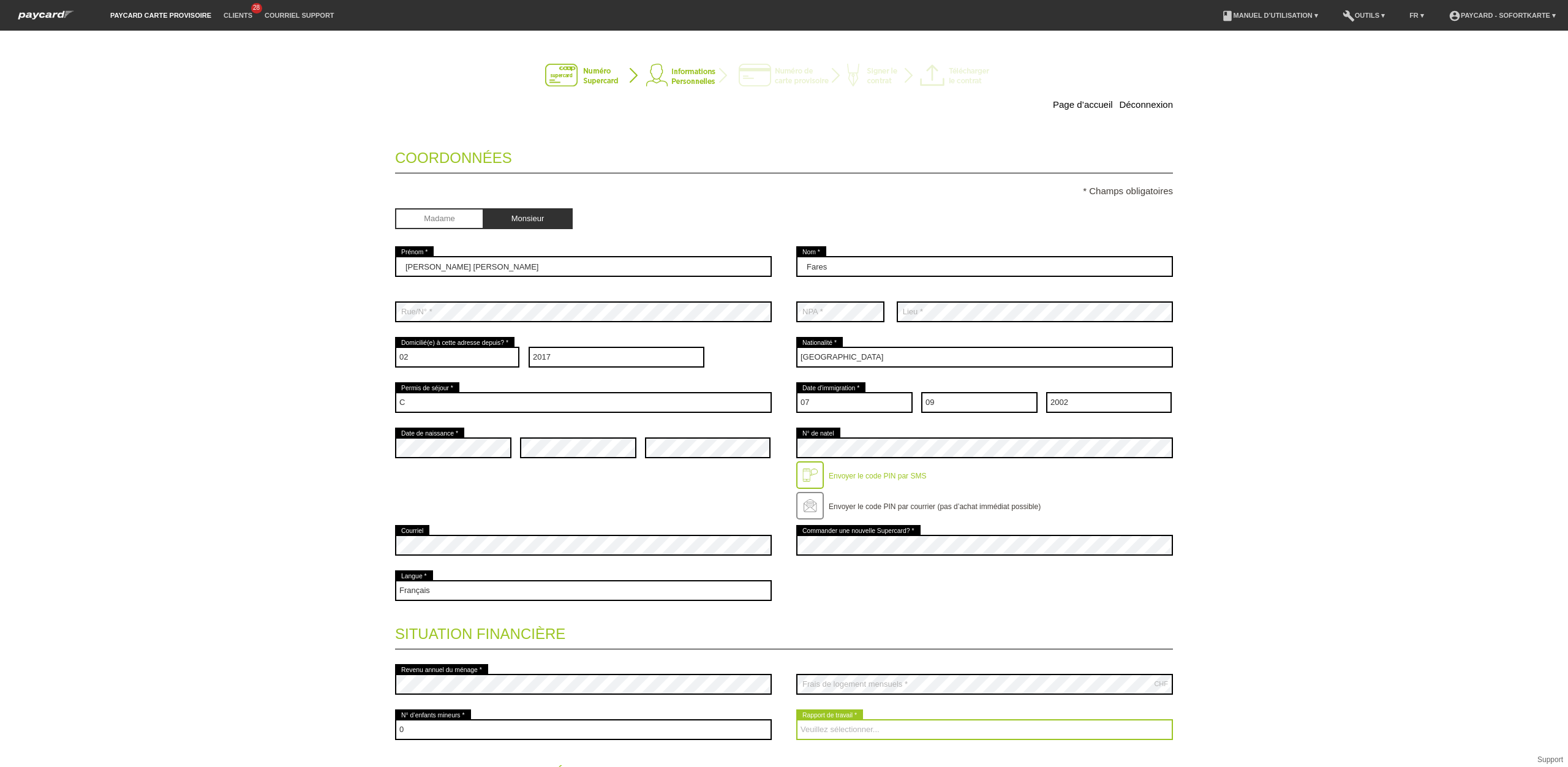
click at [851, 727] on select "Veuillez sélectionner... A durée indéterminée A durée déterminée Apprenti/étudi…" at bounding box center [984, 730] width 376 height 21
select select "STUDENT"
click at [796, 721] on select "Veuillez sélectionner... A durée indéterminée A durée déterminée Apprenti/étudi…" at bounding box center [984, 730] width 376 height 21
drag, startPoint x: 1306, startPoint y: 614, endPoint x: 1312, endPoint y: 610, distance: 7.2
click at [1312, 610] on div "Page d’accueil Déconnexion Coordonnées * Champs obligatoires Madame Monsieur Jo…" at bounding box center [784, 399] width 1568 height 736
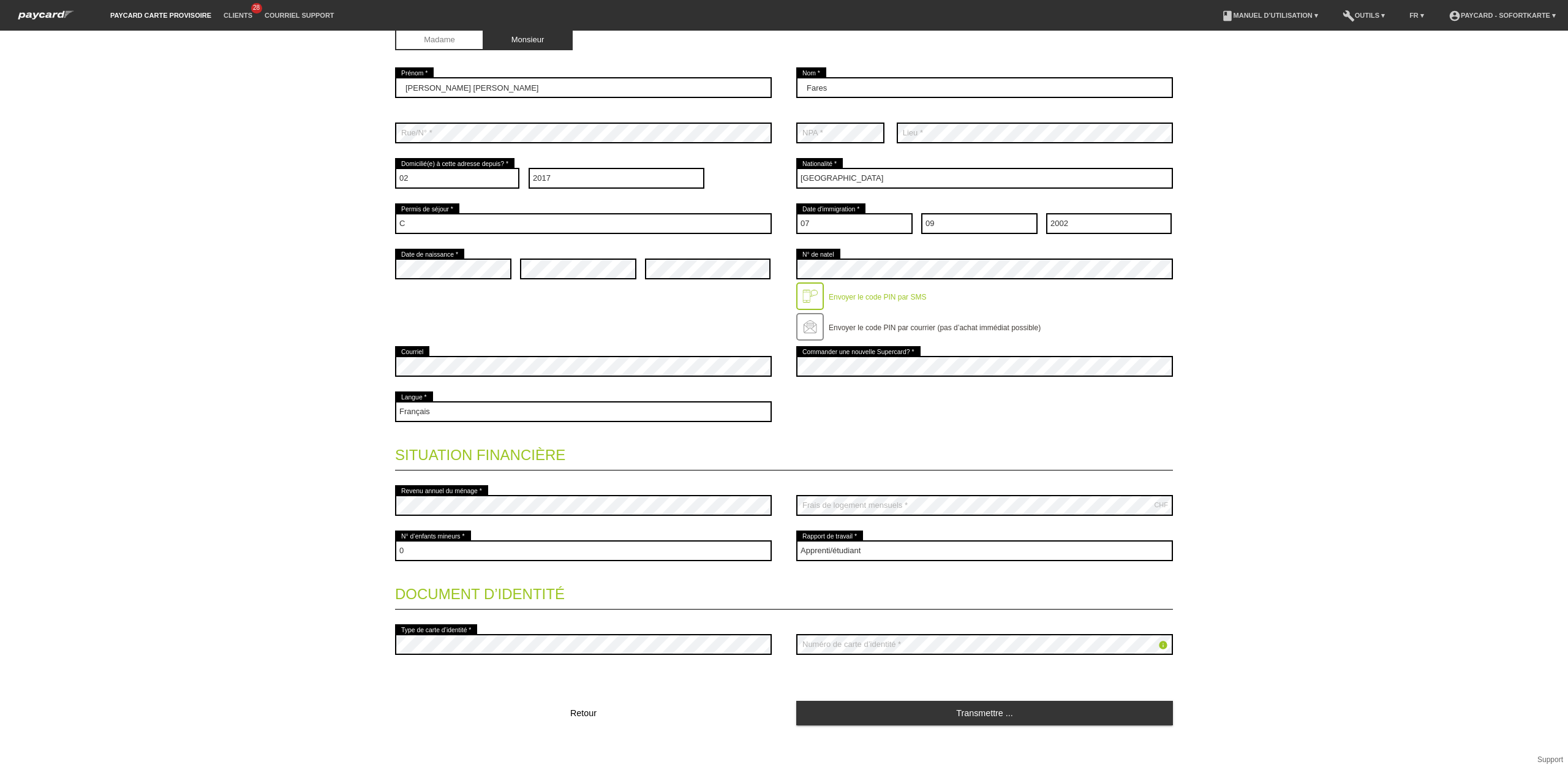
scroll to position [190, 0]
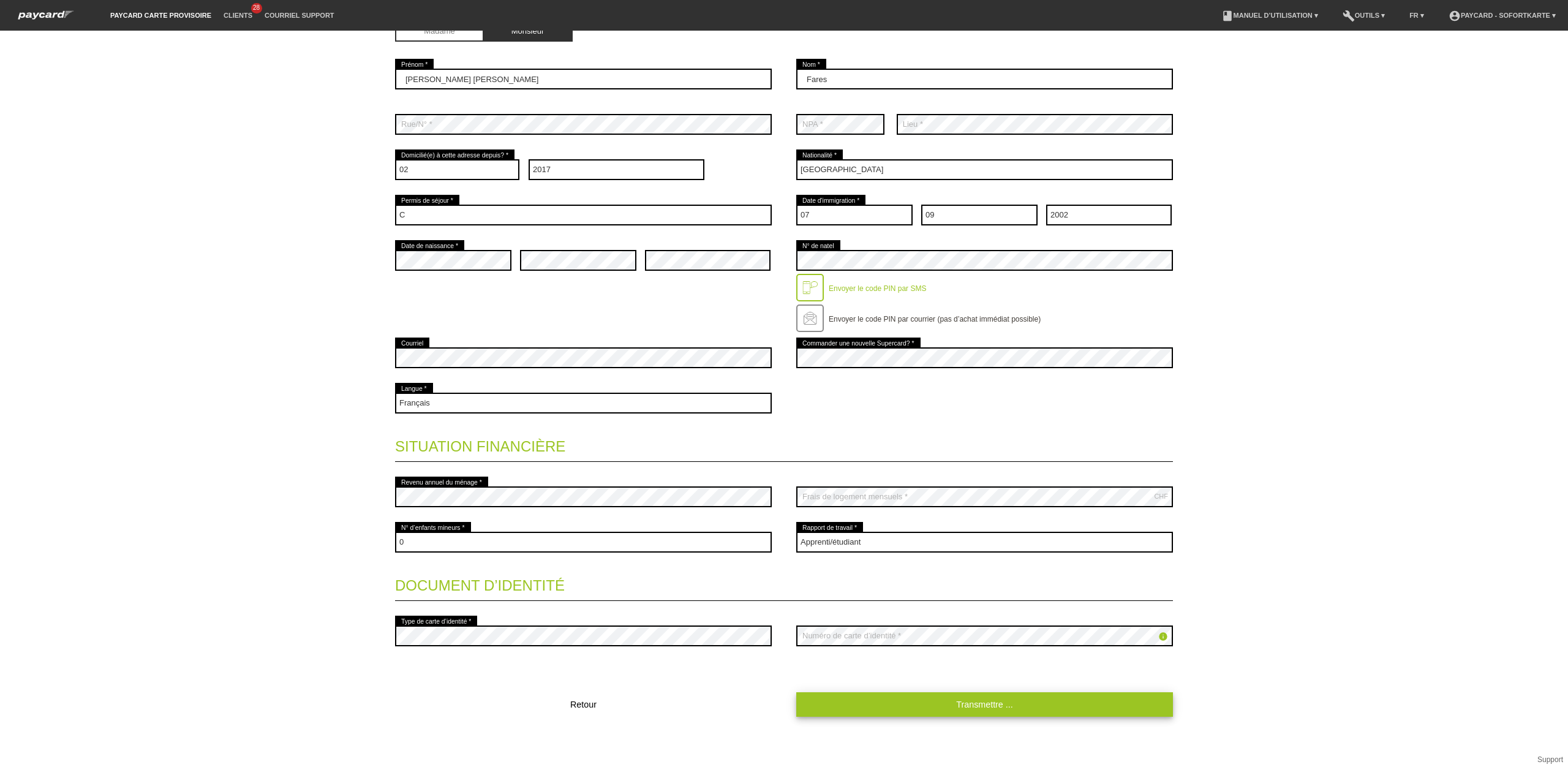
click at [963, 707] on link "Transmettre ..." at bounding box center [984, 704] width 376 height 24
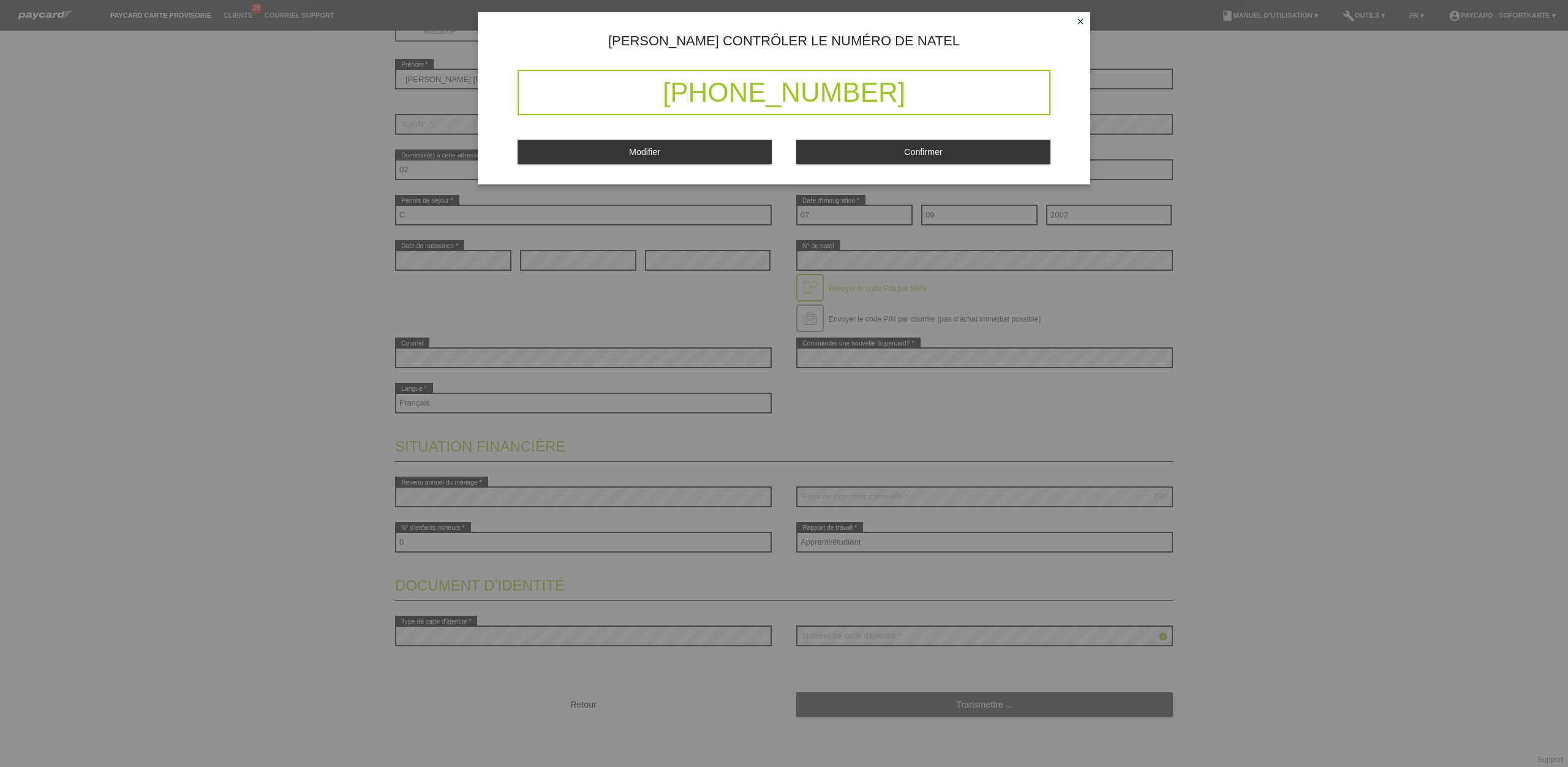
click at [855, 165] on div "Modifier Confirmer" at bounding box center [783, 148] width 533 height 35
click at [857, 152] on button "Confirmer" at bounding box center [923, 151] width 254 height 24
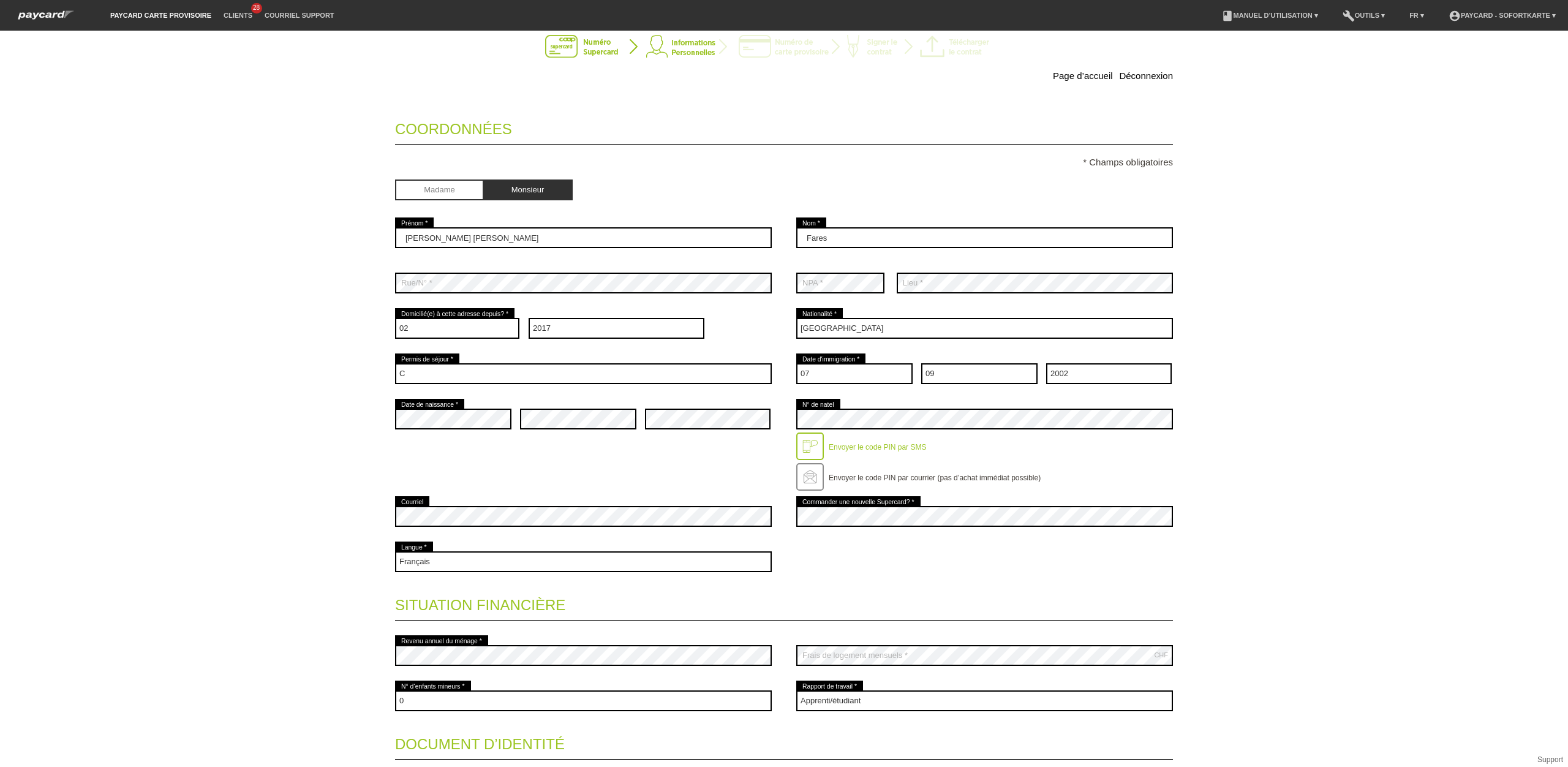
scroll to position [0, 0]
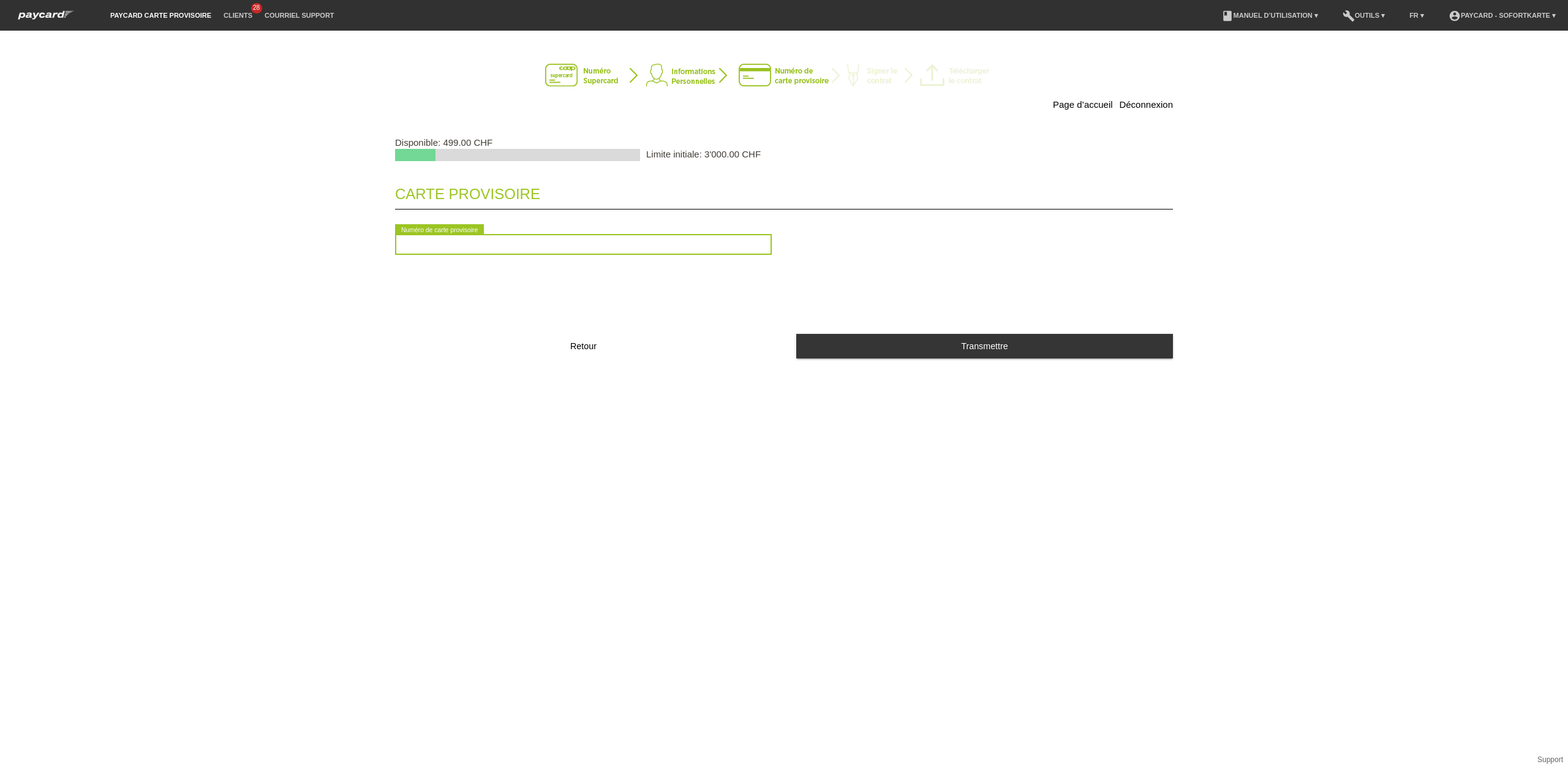
click at [456, 251] on input "text" at bounding box center [583, 244] width 376 height 21
type input "2090447345039"
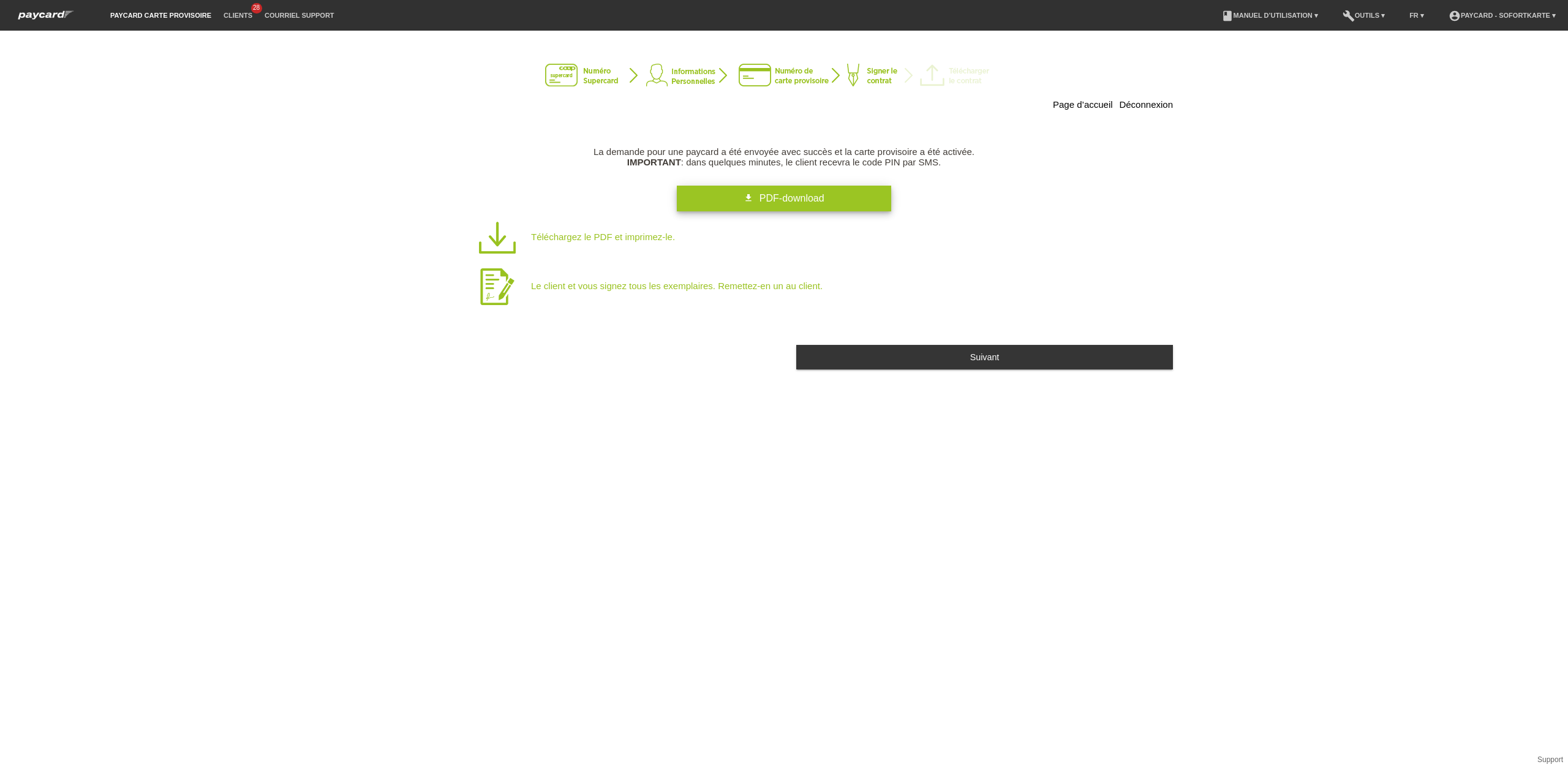
click at [785, 203] on span "PDF-download" at bounding box center [791, 198] width 65 height 10
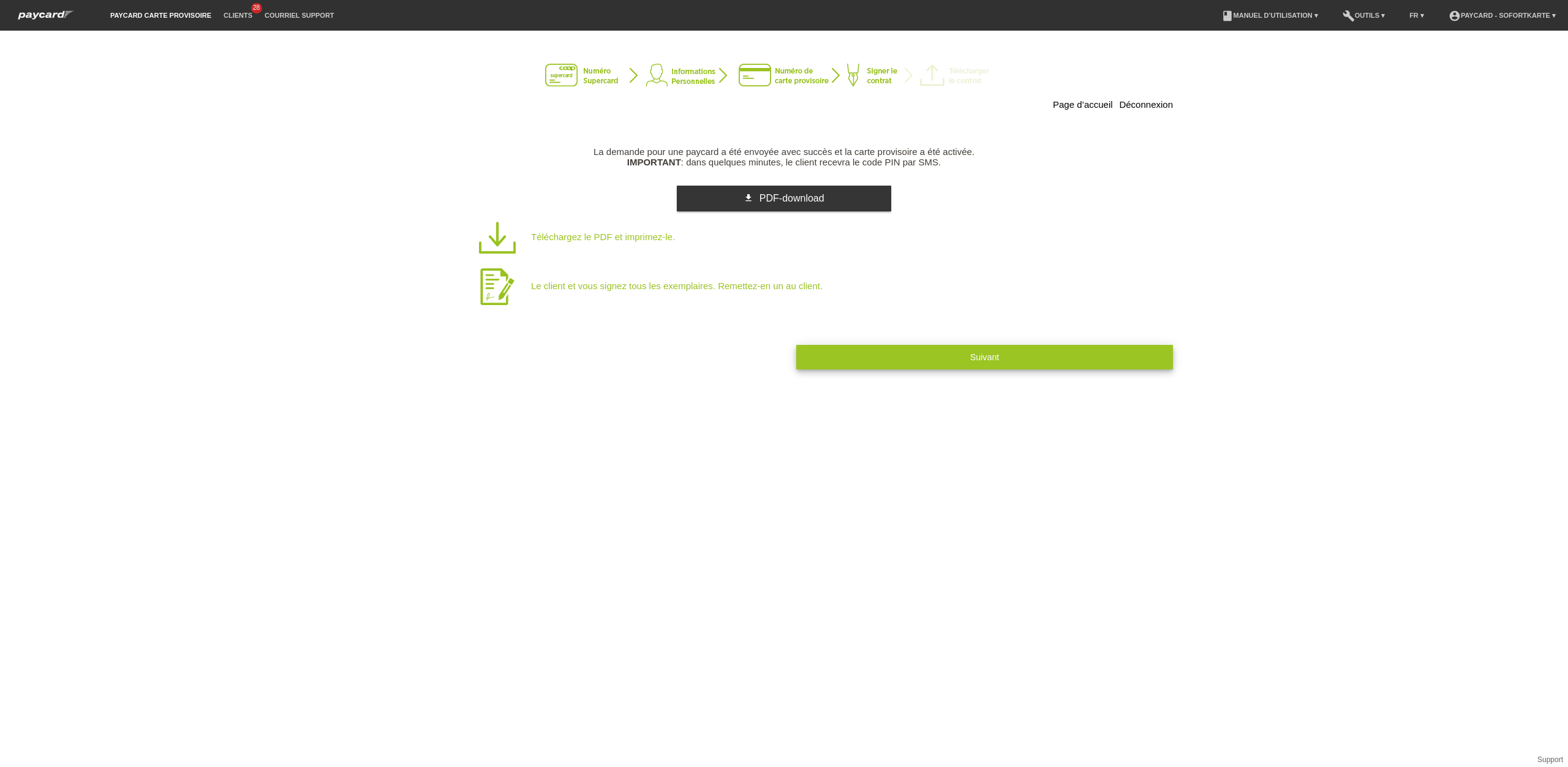
click at [877, 359] on button "Suivant" at bounding box center [984, 357] width 376 height 24
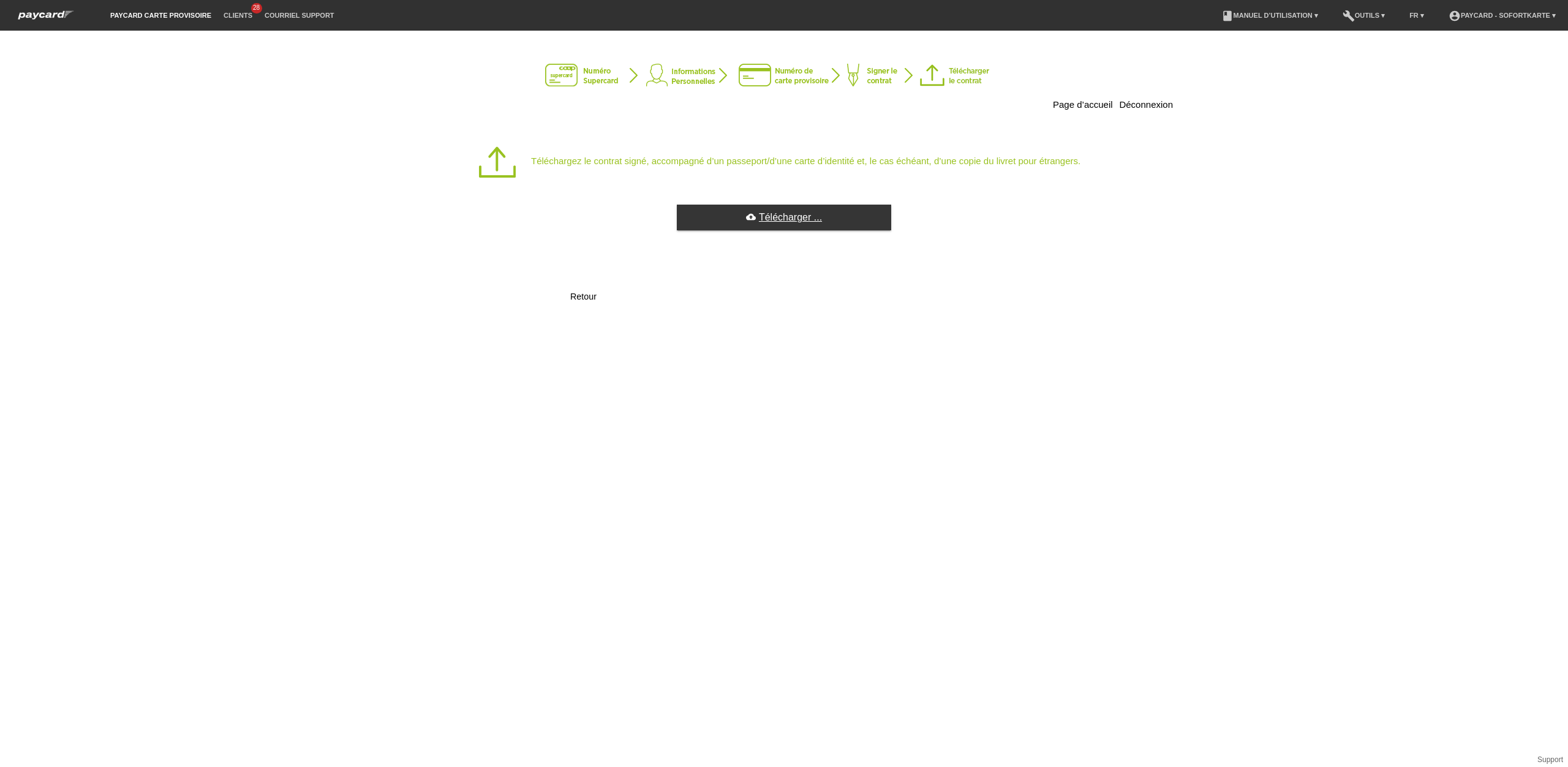
click at [770, 222] on link "cloud_upload Télécharger ..." at bounding box center [784, 217] width 215 height 26
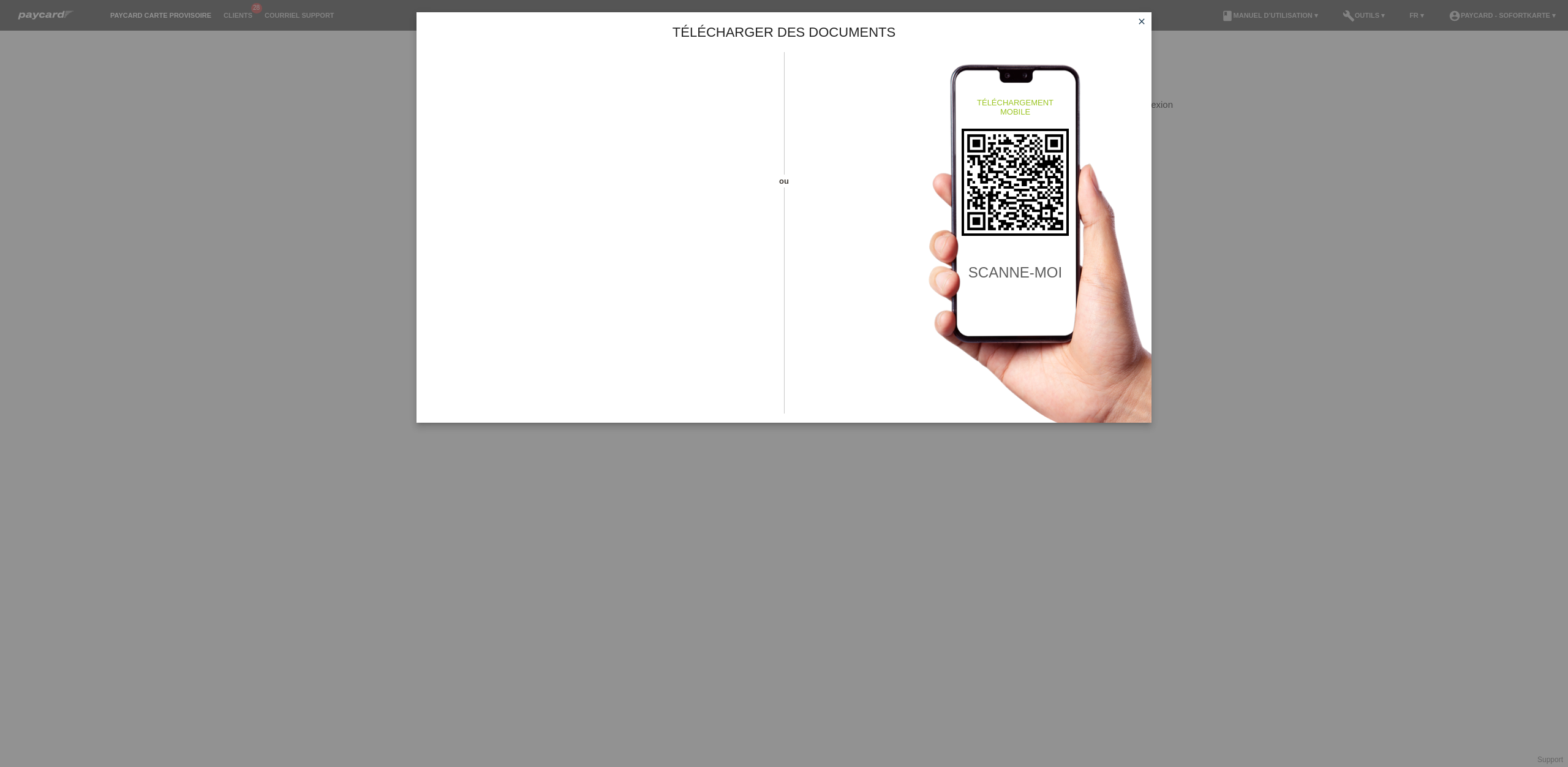
click at [1140, 25] on icon "close" at bounding box center [1141, 21] width 10 height 10
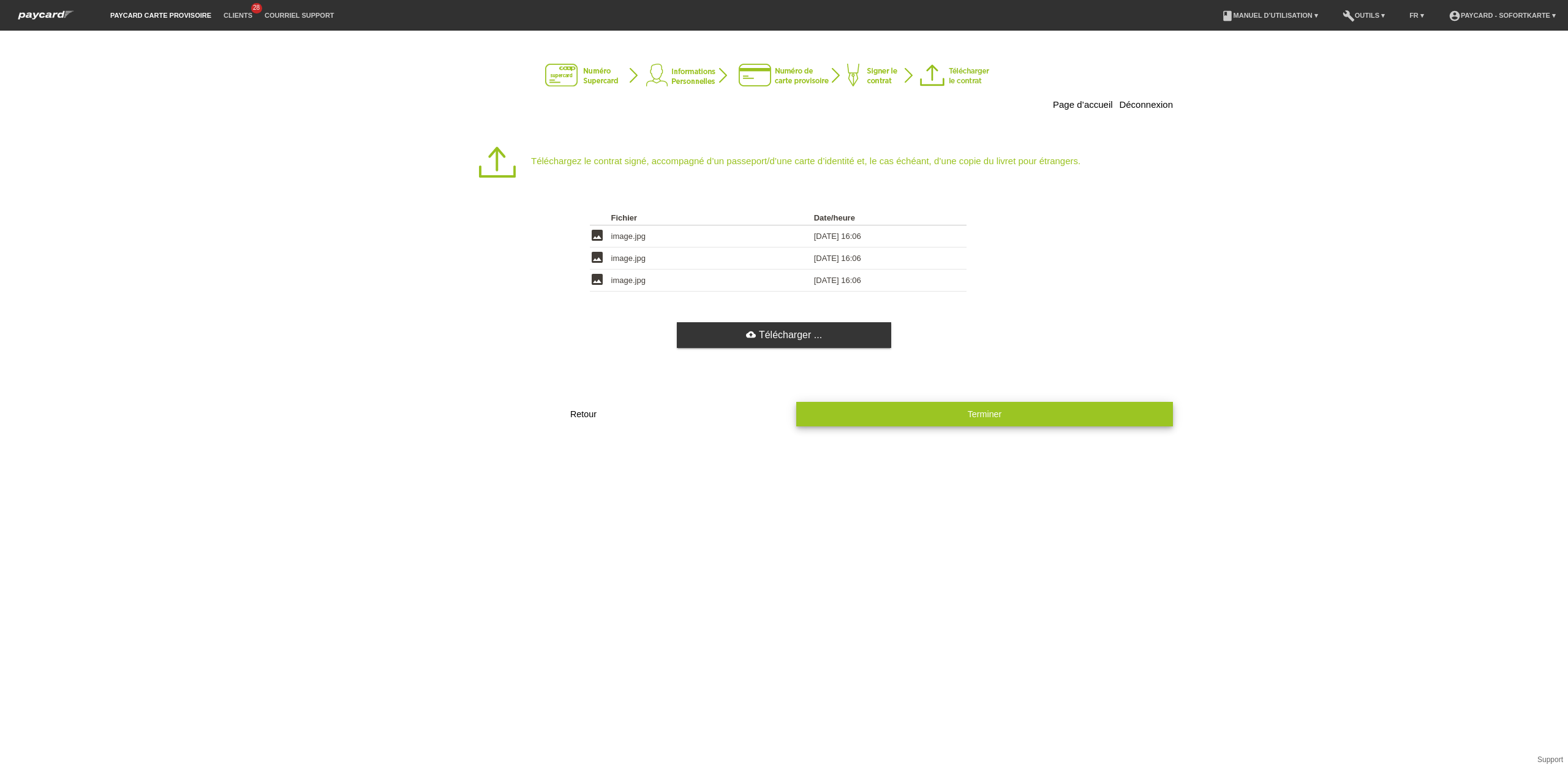
click at [939, 421] on button "Terminer" at bounding box center [984, 414] width 376 height 24
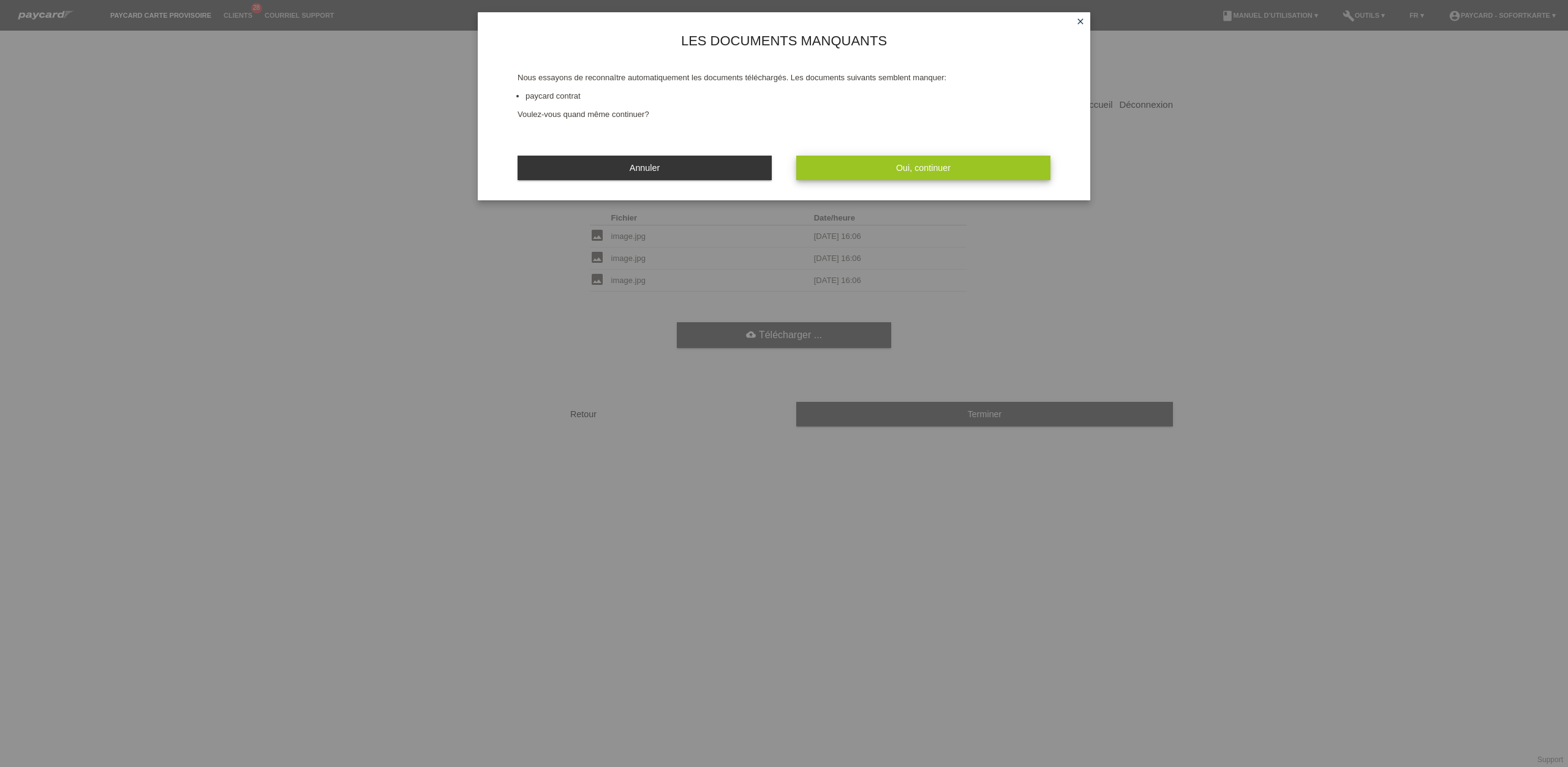
click at [902, 173] on button "Oui, continuer" at bounding box center [923, 168] width 254 height 24
